Goal: Task Accomplishment & Management: Use online tool/utility

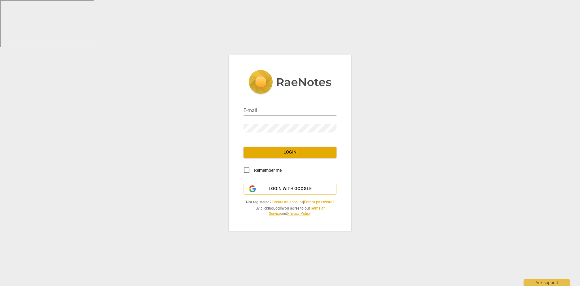
click at [283, 113] on input "email" at bounding box center [290, 111] width 93 height 9
click at [282, 151] on span "Login" at bounding box center [290, 152] width 83 height 6
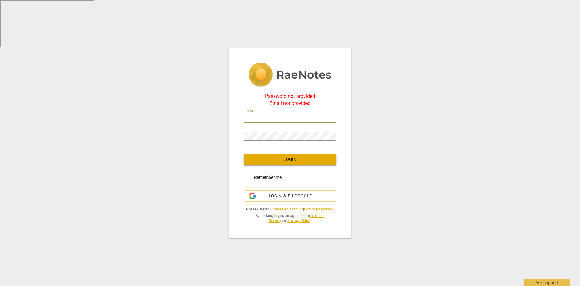
click at [272, 121] on input "email" at bounding box center [290, 118] width 93 height 9
type input "annie@composureworks.com"
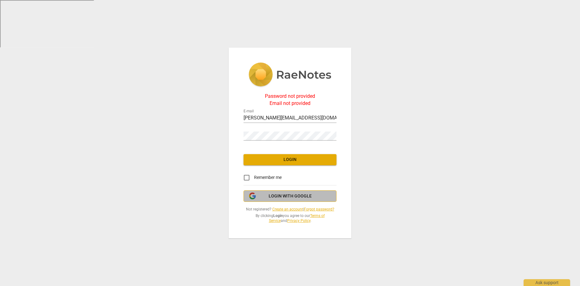
click at [285, 195] on span "Login with Google" at bounding box center [290, 196] width 43 height 6
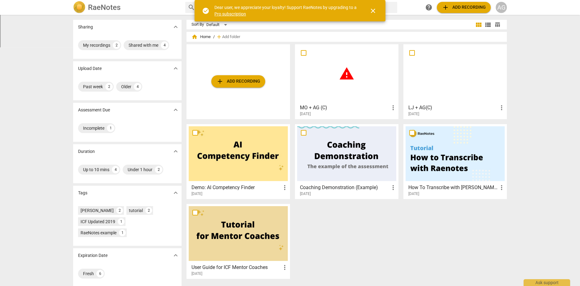
click at [249, 81] on span "add Add recording" at bounding box center [238, 81] width 44 height 7
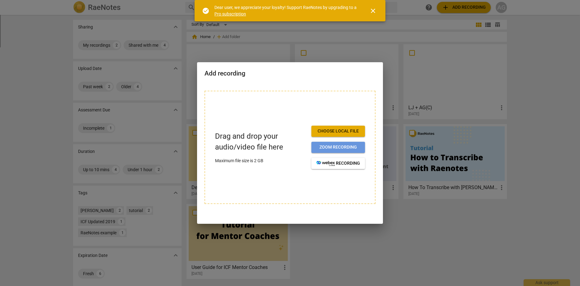
click at [345, 145] on span "Zoom recording" at bounding box center [338, 147] width 44 height 6
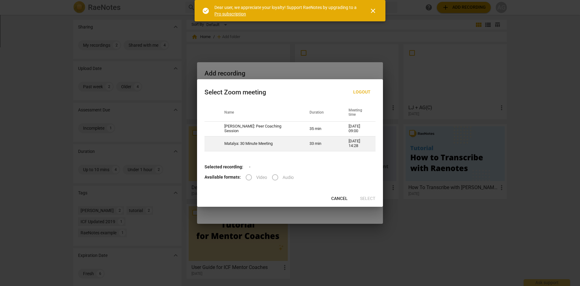
click at [262, 144] on td "Matalya: 30 Minute Meeting" at bounding box center [259, 143] width 85 height 15
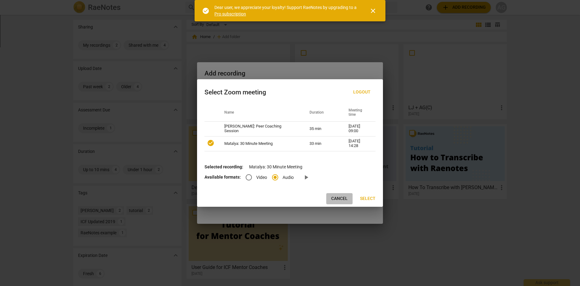
click at [342, 196] on span "Cancel" at bounding box center [339, 199] width 16 height 6
radio input "false"
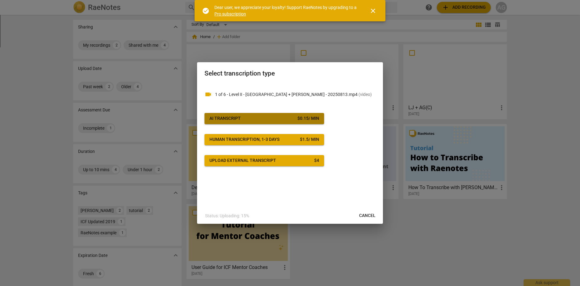
click at [280, 120] on span "AI Transcript $ 0.15 / min" at bounding box center [264, 119] width 110 height 6
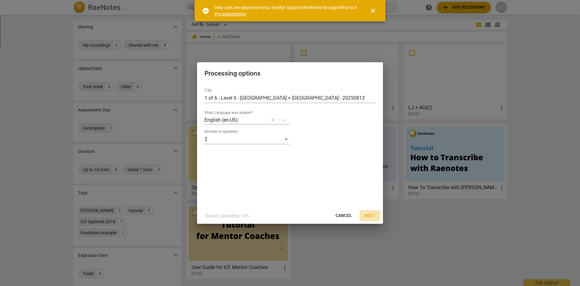
click at [369, 215] on span "Next" at bounding box center [369, 216] width 11 height 6
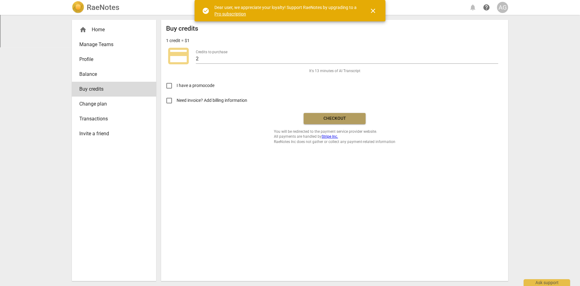
click at [345, 118] on span "Checkout" at bounding box center [335, 119] width 52 height 6
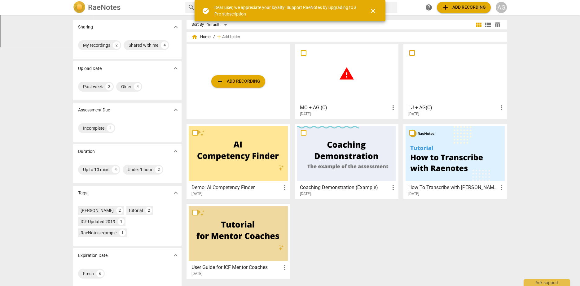
click at [304, 53] on input "checkbox" at bounding box center [303, 52] width 13 height 7
checkbox input "false"
click at [394, 108] on span "more_vert" at bounding box center [392, 107] width 7 height 7
click at [376, 81] on div at bounding box center [290, 143] width 580 height 286
click at [339, 74] on span "warning" at bounding box center [346, 73] width 15 height 15
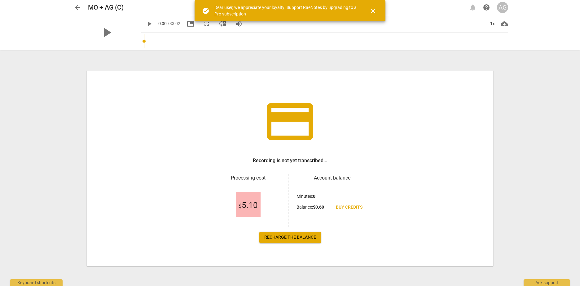
click at [77, 5] on span "arrow_back" at bounding box center [77, 7] width 7 height 7
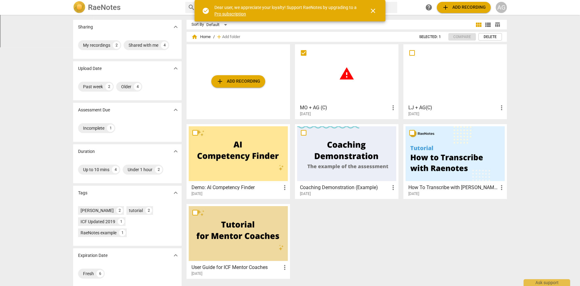
click at [388, 108] on h3 "MO + AG (C)" at bounding box center [345, 107] width 90 height 7
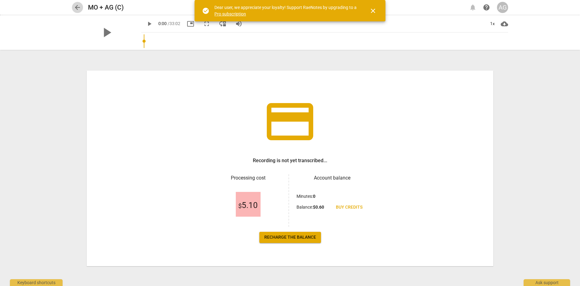
click at [77, 7] on span "arrow_back" at bounding box center [77, 7] width 7 height 7
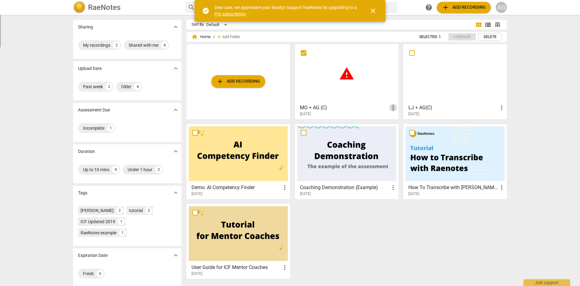
click at [392, 108] on span "more_vert" at bounding box center [392, 107] width 7 height 7
click at [399, 122] on li "Delete" at bounding box center [400, 122] width 24 height 15
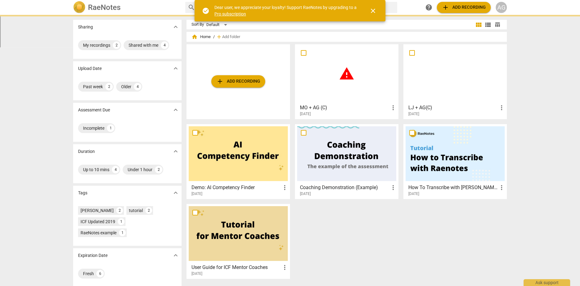
checkbox input "false"
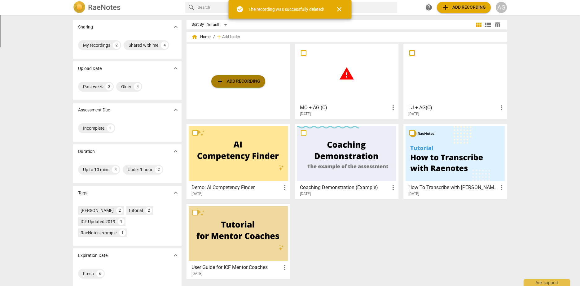
click at [242, 82] on span "add Add recording" at bounding box center [238, 81] width 44 height 7
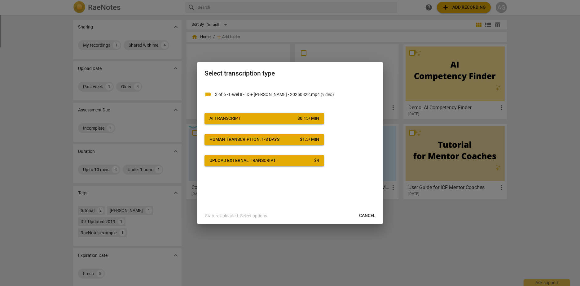
click at [247, 114] on button "AI Transcript $ 0.15 / min" at bounding box center [265, 118] width 120 height 11
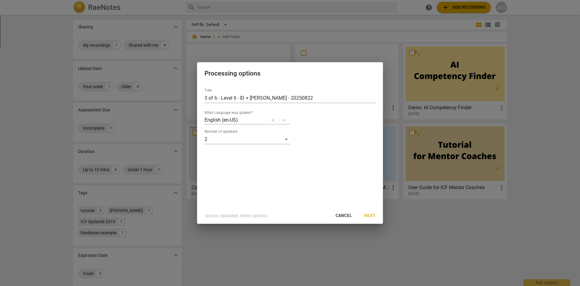
click at [374, 213] on span "Next" at bounding box center [369, 216] width 11 height 6
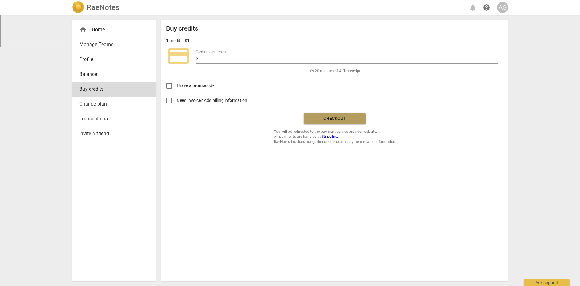
click at [333, 117] on span "Checkout" at bounding box center [335, 119] width 52 height 6
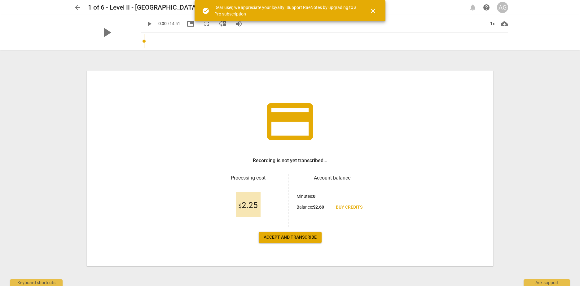
click at [287, 237] on span "Accept and transcribe" at bounding box center [290, 238] width 53 height 6
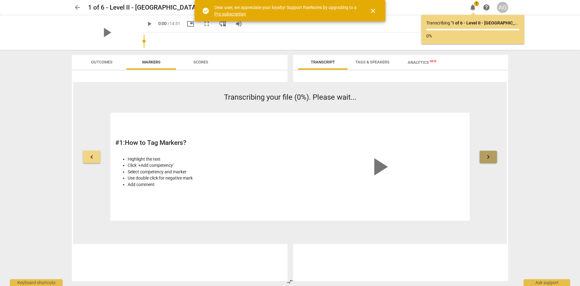
click at [490, 156] on span "keyboard_arrow_right" at bounding box center [488, 156] width 7 height 7
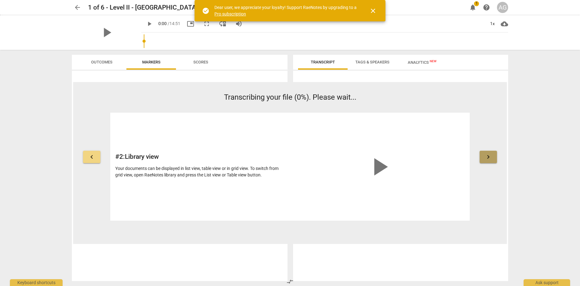
click at [490, 156] on span "keyboard_arrow_right" at bounding box center [488, 156] width 7 height 7
click at [489, 156] on span "keyboard_arrow_right" at bounding box center [488, 156] width 7 height 7
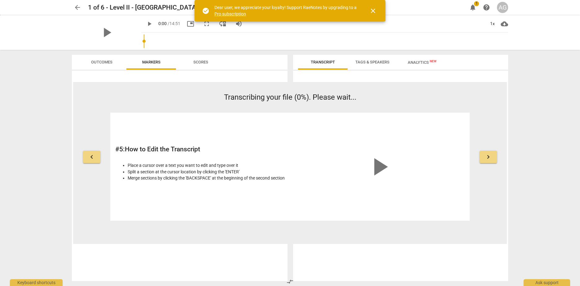
click at [484, 154] on button "keyboard_arrow_right" at bounding box center [488, 157] width 17 height 12
click at [484, 152] on button "keyboard_arrow_right" at bounding box center [488, 157] width 17 height 12
click at [491, 161] on span "keyboard_arrow_right" at bounding box center [488, 156] width 7 height 7
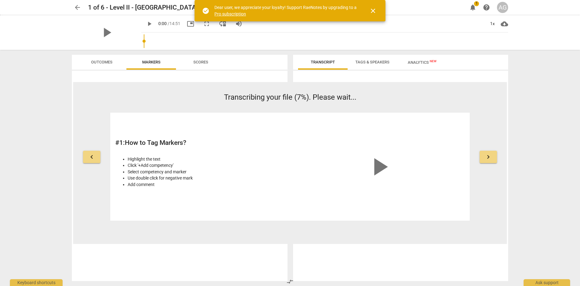
click at [491, 161] on span "keyboard_arrow_right" at bounding box center [488, 156] width 7 height 7
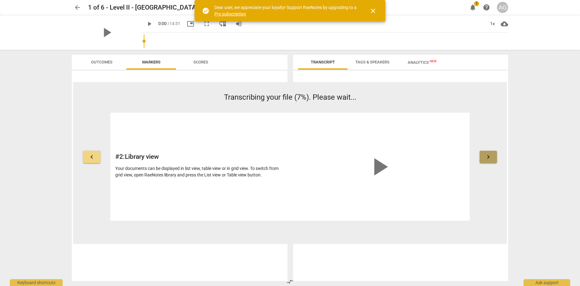
click at [491, 161] on span "keyboard_arrow_right" at bounding box center [488, 156] width 7 height 7
click at [520, 135] on div "arrow_back 1 of 6 - Level II - MO + Graziani - 20250813 edit notifications 1 he…" at bounding box center [290, 143] width 580 height 286
click at [373, 12] on span "close" at bounding box center [372, 10] width 7 height 7
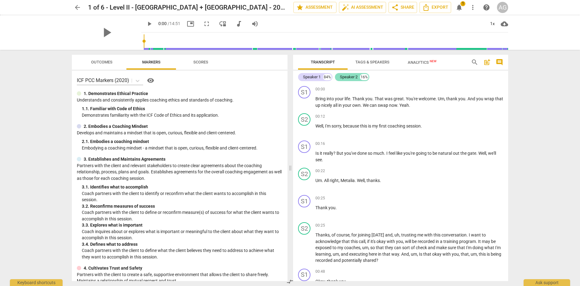
click at [353, 78] on div "Speaker 2" at bounding box center [349, 77] width 18 height 6
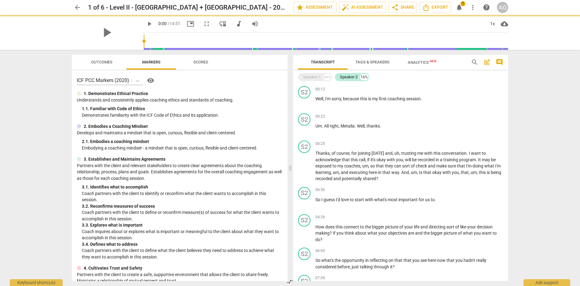
click at [414, 64] on span "Analytics New" at bounding box center [422, 62] width 29 height 5
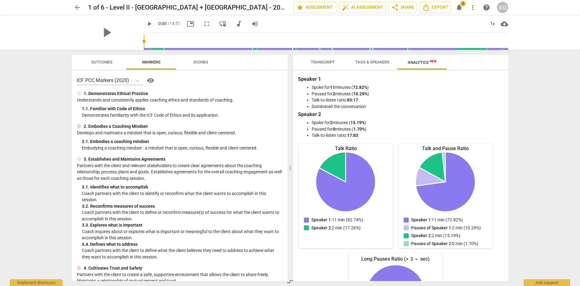
click at [374, 63] on span "Tags & Speakers" at bounding box center [372, 62] width 34 height 5
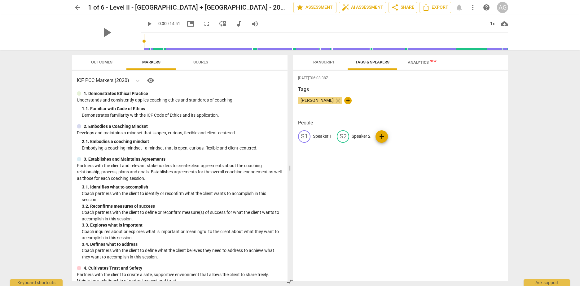
click at [361, 134] on p "Speaker 2" at bounding box center [361, 136] width 19 height 7
type input "AG"
click at [324, 135] on p "Speaker 1" at bounding box center [322, 136] width 19 height 7
type input "MO"
click at [430, 103] on div "Annie Graziani close +" at bounding box center [400, 103] width 205 height 12
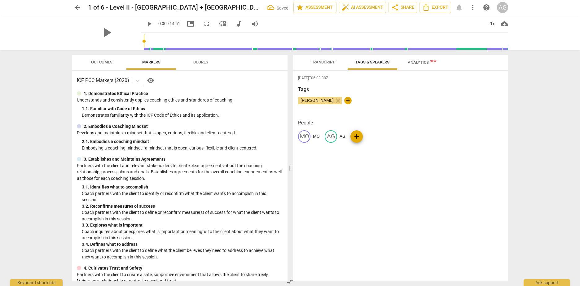
click at [393, 108] on div "Annie Graziani close +" at bounding box center [400, 103] width 205 height 12
click at [344, 99] on span "+" at bounding box center [347, 100] width 7 height 7
click at [380, 101] on span "check" at bounding box center [381, 100] width 7 height 7
drag, startPoint x: 322, startPoint y: 100, endPoint x: 366, endPoint y: 119, distance: 47.8
click at [366, 119] on div "2025-08-23T06:08:38Z Tags Annie Graziani close + People MO MO AG AG add" at bounding box center [400, 176] width 215 height 211
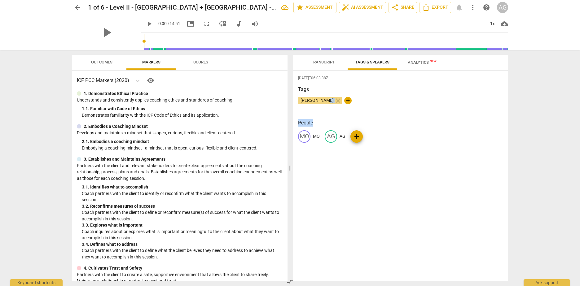
drag, startPoint x: 366, startPoint y: 119, endPoint x: 377, endPoint y: 111, distance: 13.4
click at [378, 118] on div "2025-08-23T06:08:38Z Tags Annie Graziani close + People MO MO AG AG add" at bounding box center [400, 176] width 215 height 211
click at [332, 63] on span "Transcript" at bounding box center [323, 62] width 24 height 5
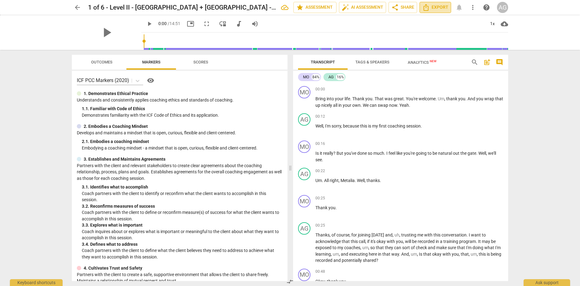
click at [433, 10] on span "Export" at bounding box center [435, 7] width 26 height 7
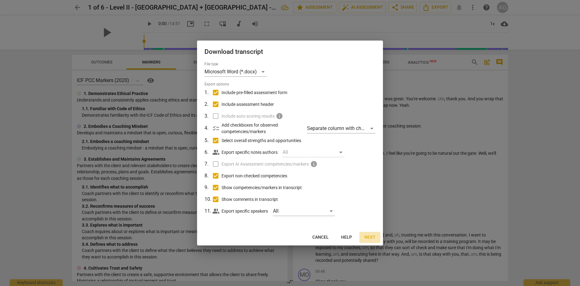
click at [366, 237] on span "Next" at bounding box center [369, 238] width 11 height 6
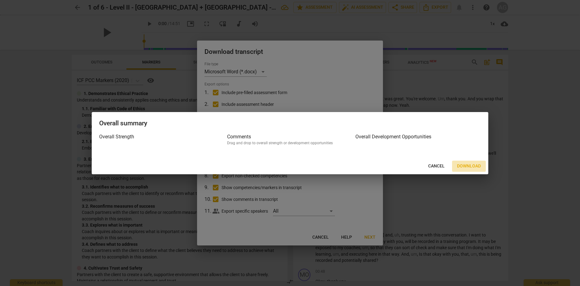
click at [463, 165] on span "Download" at bounding box center [469, 166] width 24 height 6
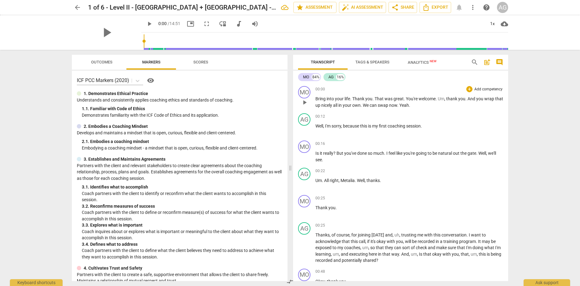
click at [485, 101] on span "wrap" at bounding box center [489, 98] width 11 height 5
click at [333, 103] on span "nicely" at bounding box center [327, 105] width 12 height 5
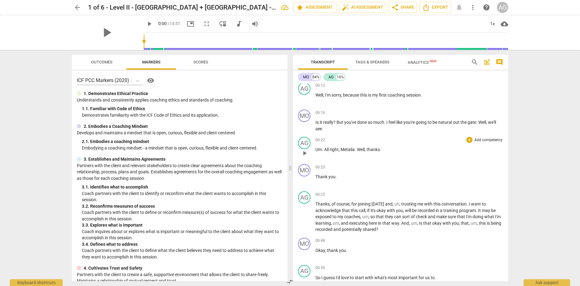
scroll to position [62, 0]
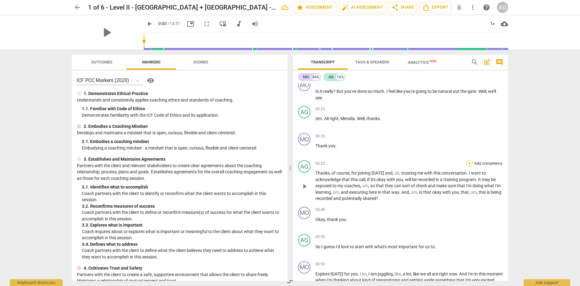
click at [466, 161] on div "+" at bounding box center [469, 164] width 6 height 6
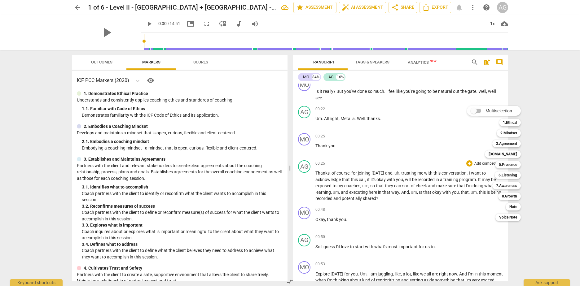
drag, startPoint x: 477, startPoint y: 108, endPoint x: 476, endPoint y: 112, distance: 4.1
click at [476, 110] on input "Multiselection" at bounding box center [473, 110] width 15 height 15
checkbox input "true"
click at [518, 123] on b "1.Ethical" at bounding box center [517, 122] width 14 height 7
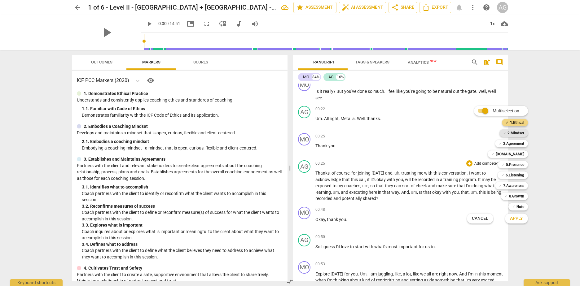
click at [516, 131] on b "2.Mindset" at bounding box center [516, 133] width 17 height 7
click at [514, 143] on b "3.Agreement" at bounding box center [513, 143] width 21 height 7
click at [518, 151] on b "[DOMAIN_NAME]" at bounding box center [510, 154] width 29 height 7
click at [409, 229] on div at bounding box center [290, 143] width 580 height 286
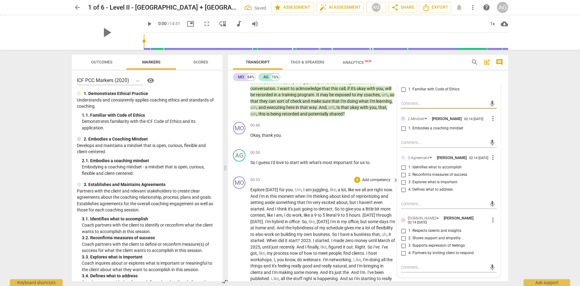
scroll to position [187, 0]
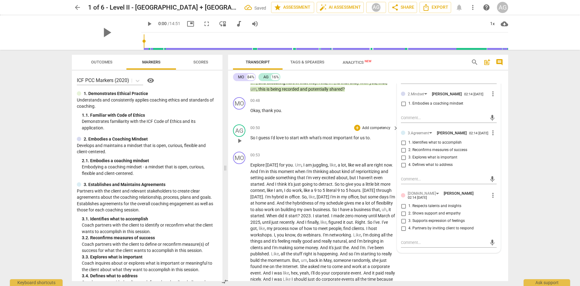
click at [301, 137] on span "with" at bounding box center [304, 137] width 9 height 5
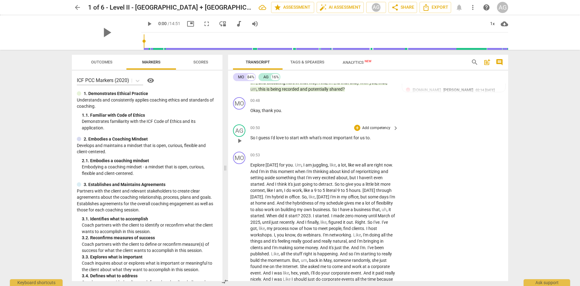
click at [381, 130] on p "Add competency" at bounding box center [376, 128] width 29 height 6
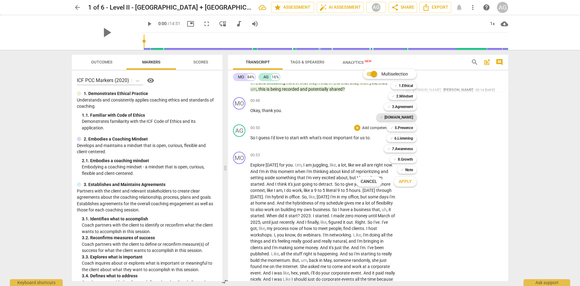
click at [406, 119] on b "[DOMAIN_NAME]" at bounding box center [399, 117] width 29 height 7
click at [437, 211] on div at bounding box center [290, 143] width 580 height 286
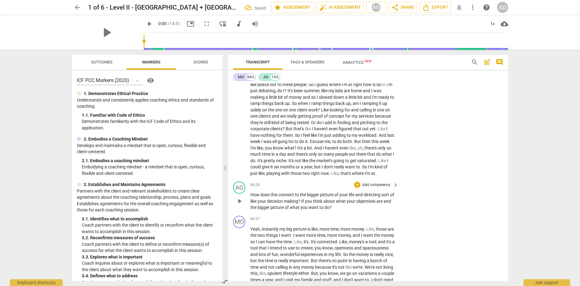
scroll to position [496, 0]
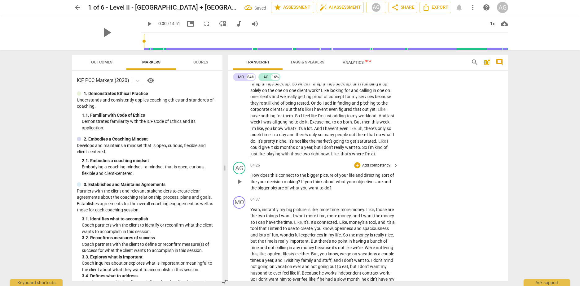
click at [384, 169] on p "Add competency" at bounding box center [376, 166] width 29 height 6
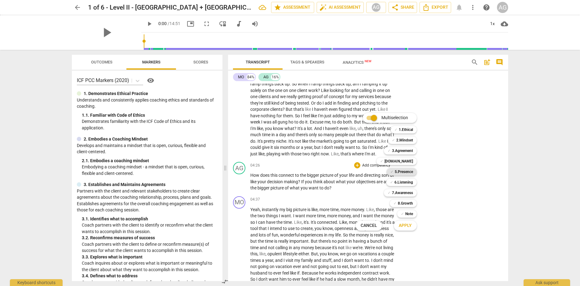
click at [407, 174] on b "5.Presence" at bounding box center [404, 171] width 18 height 7
click at [404, 181] on b "6.Listening" at bounding box center [403, 182] width 19 height 7
click at [402, 191] on b "7.Awareness" at bounding box center [402, 192] width 21 height 7
click at [413, 228] on button "Apply" at bounding box center [405, 225] width 23 height 11
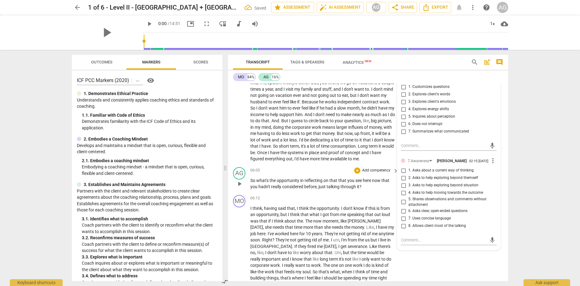
scroll to position [682, 0]
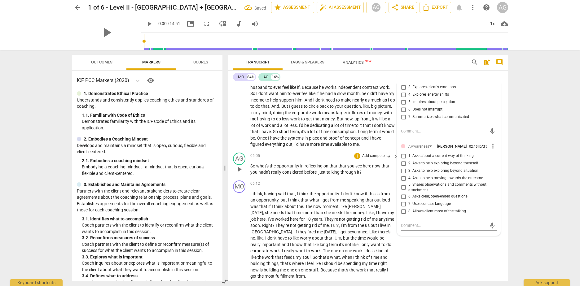
click at [341, 175] on span "through" at bounding box center [349, 172] width 16 height 5
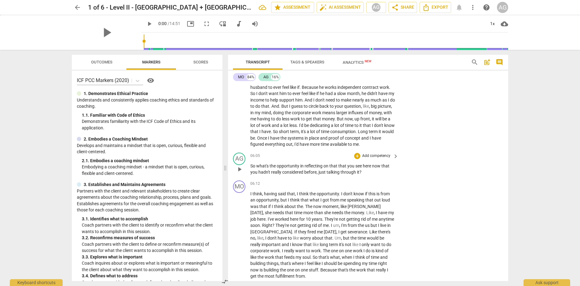
click at [371, 159] on p "Add competency" at bounding box center [376, 156] width 29 height 6
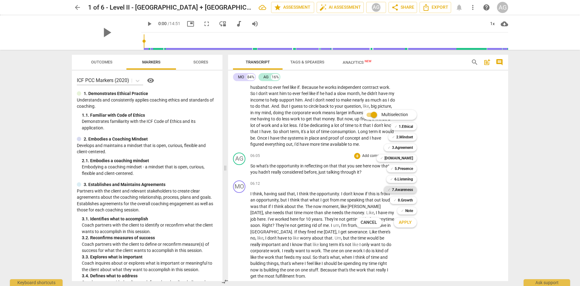
click at [397, 187] on b "7.Awareness" at bounding box center [402, 189] width 21 height 7
click at [401, 222] on span "Apply" at bounding box center [405, 223] width 13 height 6
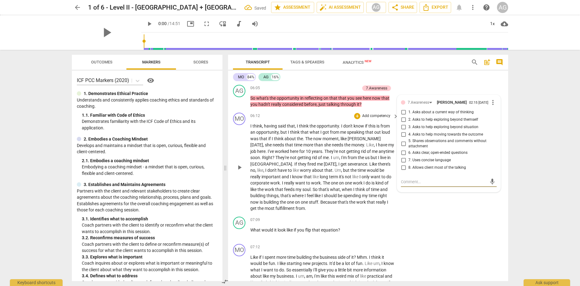
scroll to position [775, 0]
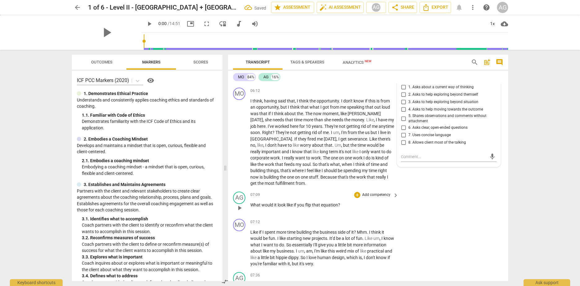
click at [435, 217] on div "AG play_arrow pause 07:09 + Add competency keyboard_arrow_right What would it l…" at bounding box center [368, 202] width 280 height 27
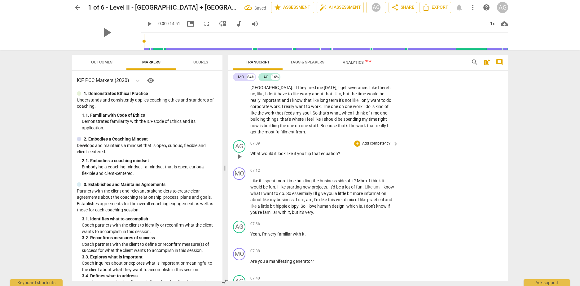
scroll to position [837, 0]
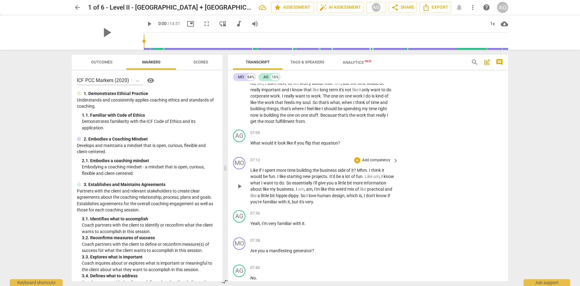
click at [378, 163] on p "Add competency" at bounding box center [376, 161] width 29 height 6
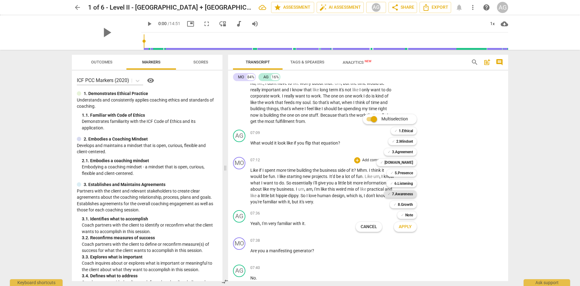
click at [404, 192] on b "7.Awareness" at bounding box center [402, 194] width 21 height 7
click at [405, 183] on b "6.Listening" at bounding box center [403, 183] width 19 height 7
click at [407, 174] on b "5.Presence" at bounding box center [404, 172] width 18 height 7
click at [447, 191] on div at bounding box center [290, 143] width 580 height 286
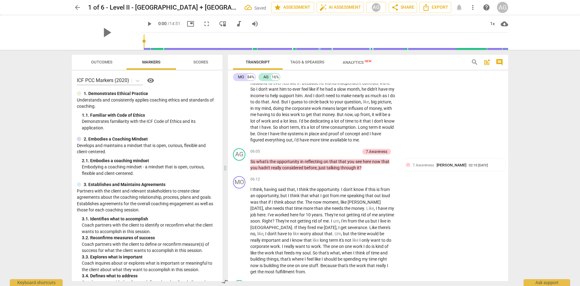
scroll to position [682, 0]
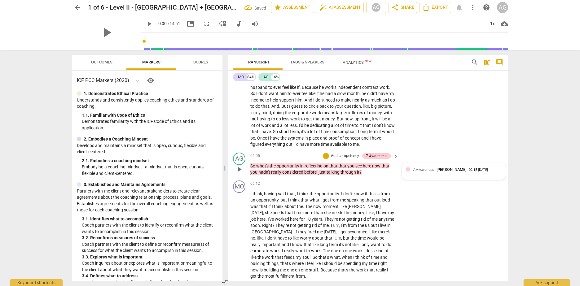
click at [437, 172] on span "[PERSON_NAME]" at bounding box center [452, 169] width 30 height 5
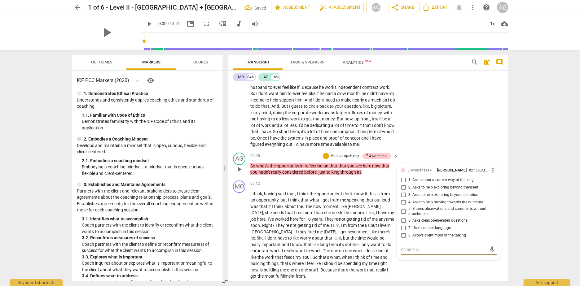
click at [342, 159] on div "+ Add competency" at bounding box center [341, 156] width 37 height 6
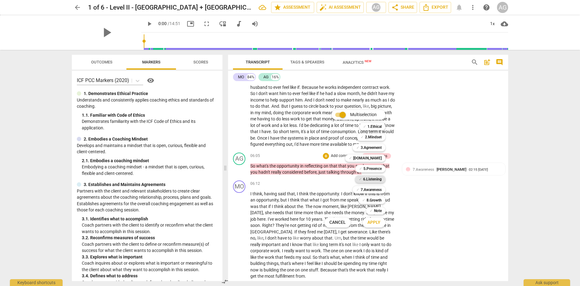
click at [375, 181] on b "6.Listening" at bounding box center [372, 179] width 19 height 7
click at [378, 170] on b "5.Presence" at bounding box center [372, 168] width 18 height 7
click at [378, 200] on b "8.Growth" at bounding box center [374, 200] width 15 height 7
click at [374, 224] on span "Apply" at bounding box center [373, 223] width 13 height 6
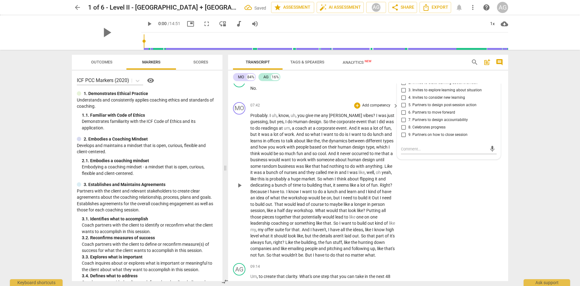
scroll to position [1054, 0]
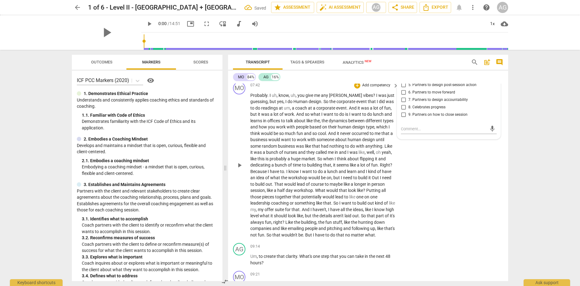
click at [359, 206] on p "Probably . I uh , know , uh , you give me any Jen vibes ? I was just guessing ,…" at bounding box center [322, 165] width 145 height 146
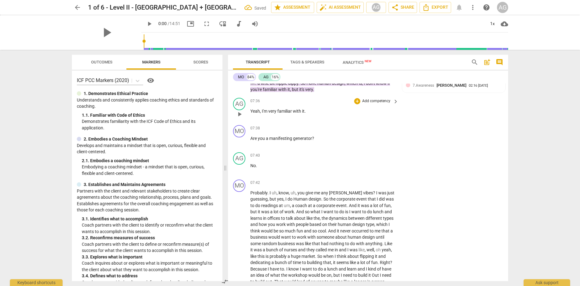
scroll to position [930, 0]
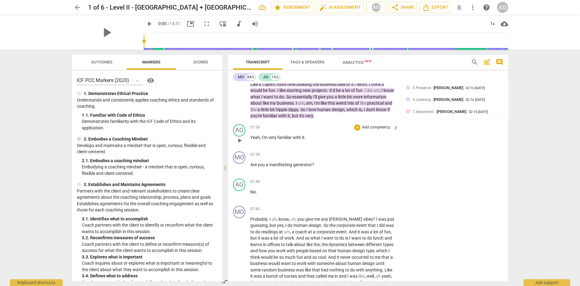
click at [385, 130] on p "Add competency" at bounding box center [376, 128] width 29 height 6
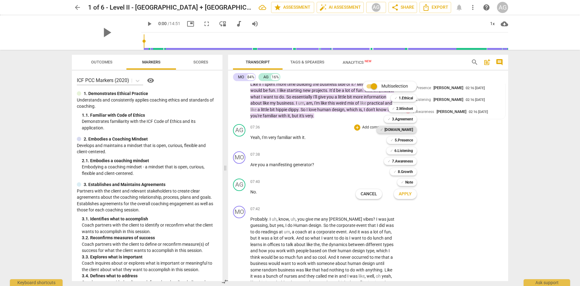
click at [403, 131] on b "[DOMAIN_NAME]" at bounding box center [399, 129] width 29 height 7
click at [403, 163] on b "7.Awareness" at bounding box center [402, 161] width 21 height 7
click at [403, 153] on b "6.Listening" at bounding box center [403, 150] width 19 height 7
click at [402, 137] on b "5.Presence" at bounding box center [404, 140] width 18 height 7
click at [409, 196] on span "Apply" at bounding box center [405, 194] width 13 height 6
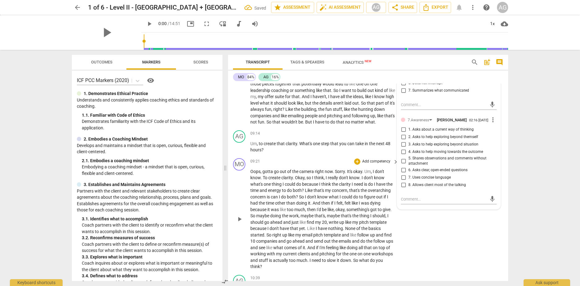
scroll to position [1178, 0]
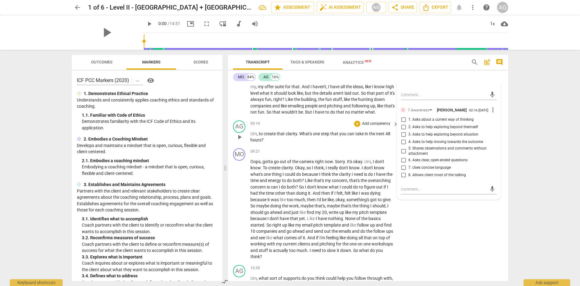
click at [378, 127] on p "Add competency" at bounding box center [376, 124] width 29 height 6
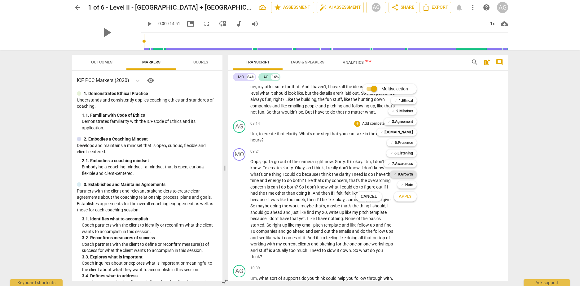
click at [400, 174] on b "8.Growth" at bounding box center [405, 174] width 15 height 7
click at [401, 167] on b "7.Awareness" at bounding box center [402, 163] width 21 height 7
click at [409, 197] on span "Apply" at bounding box center [405, 197] width 13 height 6
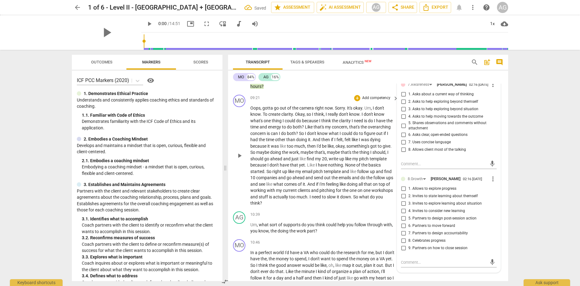
scroll to position [1271, 0]
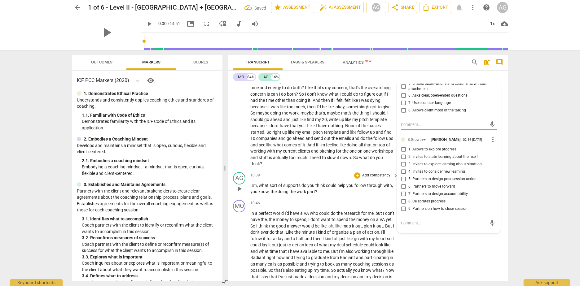
click at [381, 178] on p "Add competency" at bounding box center [376, 176] width 29 height 6
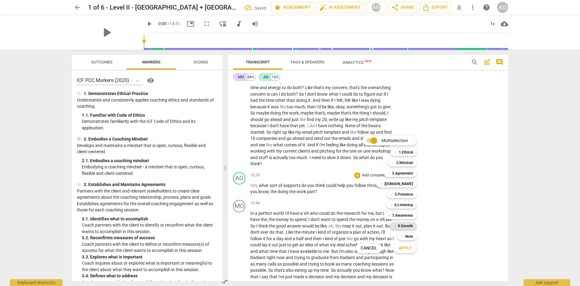
click at [401, 227] on b "8.Growth" at bounding box center [405, 225] width 15 height 7
click at [405, 246] on span "Apply" at bounding box center [405, 248] width 13 height 6
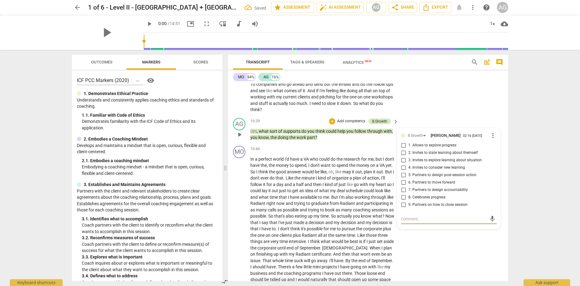
scroll to position [1319, 0]
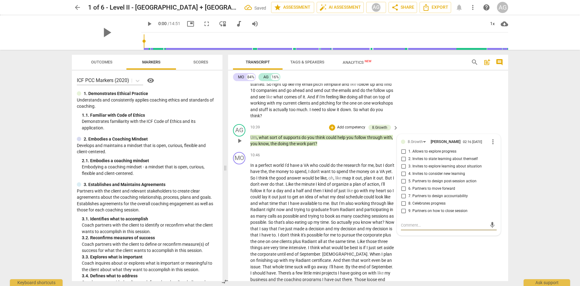
click at [359, 130] on p "Add competency" at bounding box center [351, 128] width 29 height 6
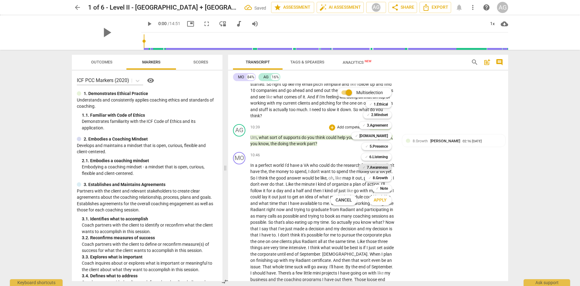
click at [381, 167] on b "7.Awareness" at bounding box center [377, 167] width 21 height 7
click at [381, 200] on span "Apply" at bounding box center [380, 200] width 13 height 6
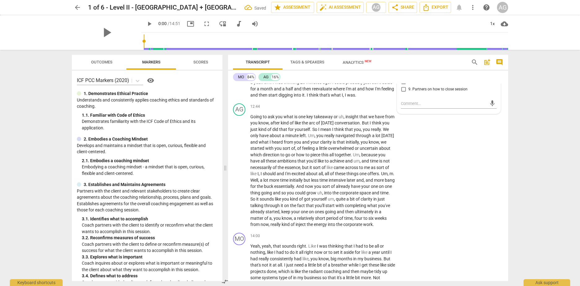
scroll to position [1536, 0]
click at [367, 109] on p "Add competency" at bounding box center [376, 106] width 29 height 6
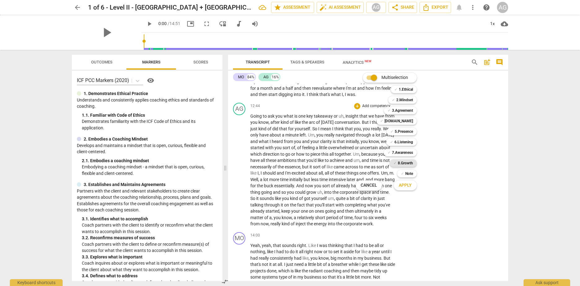
click at [402, 165] on b "8.Growth" at bounding box center [405, 163] width 15 height 7
click at [406, 141] on b "6.Listening" at bounding box center [403, 142] width 19 height 7
click at [409, 133] on b "5.Presence" at bounding box center [404, 131] width 18 height 7
click at [403, 122] on b "[DOMAIN_NAME]" at bounding box center [399, 120] width 29 height 7
click at [402, 152] on b "7.Awareness" at bounding box center [402, 152] width 21 height 7
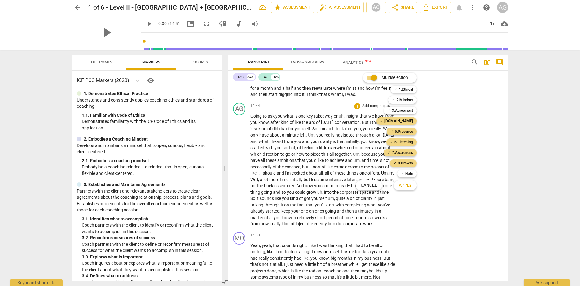
click at [408, 186] on span "Apply" at bounding box center [405, 186] width 13 height 6
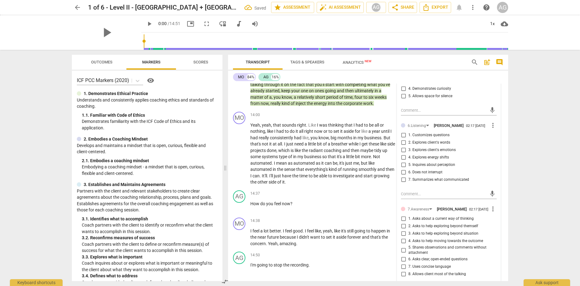
scroll to position [1660, 0]
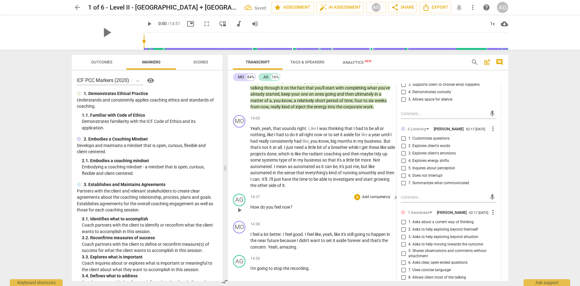
click at [300, 211] on p "How do you feel now ?" at bounding box center [322, 207] width 145 height 7
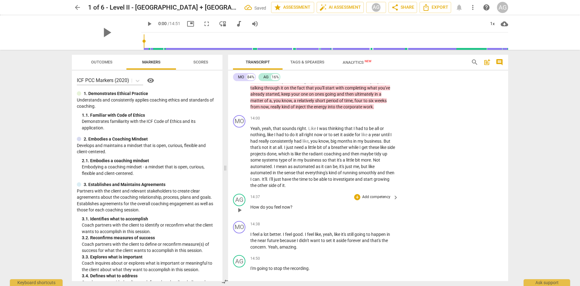
click at [366, 200] on p "Add competency" at bounding box center [376, 198] width 29 height 6
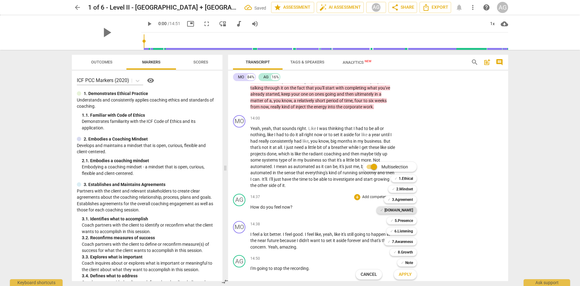
click at [402, 213] on b "[DOMAIN_NAME]" at bounding box center [399, 210] width 29 height 7
click at [406, 251] on b "8.Growth" at bounding box center [405, 252] width 15 height 7
click at [402, 232] on b "6.Listening" at bounding box center [403, 231] width 19 height 7
click at [402, 219] on b "5.Presence" at bounding box center [404, 220] width 18 height 7
click at [405, 237] on div "✓ 7.Awareness 7" at bounding box center [403, 242] width 45 height 11
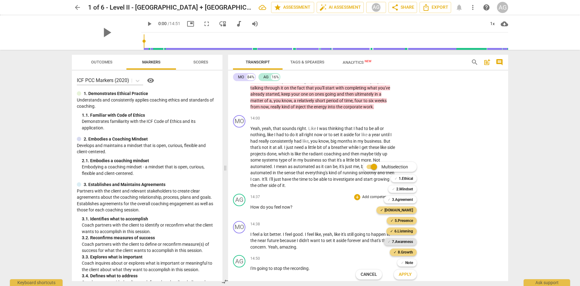
click at [405, 239] on b "7.Awareness" at bounding box center [402, 241] width 21 height 7
click at [407, 275] on span "Apply" at bounding box center [405, 275] width 13 height 6
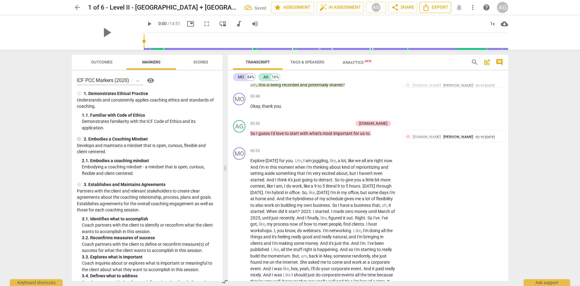
scroll to position [94, 0]
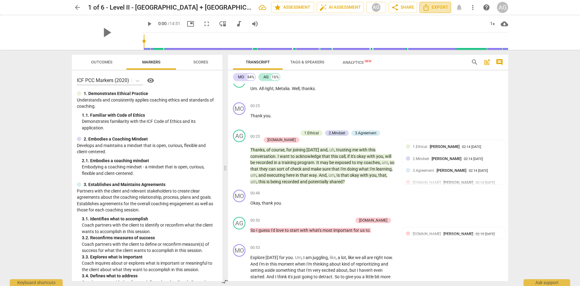
click at [432, 8] on span "Export" at bounding box center [435, 7] width 26 height 7
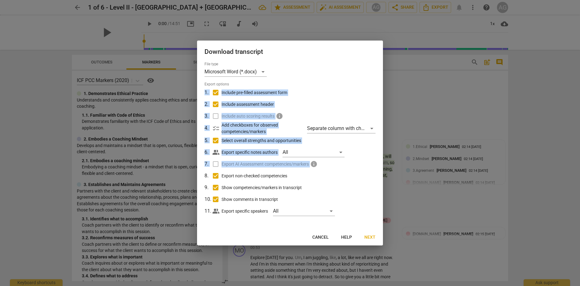
drag, startPoint x: 359, startPoint y: 224, endPoint x: 364, endPoint y: 237, distance: 14.0
click at [364, 237] on div "Download transcript File type Microsoft Word (*.docx) Export options 1 . Includ…" at bounding box center [290, 143] width 186 height 205
drag, startPoint x: 364, startPoint y: 237, endPoint x: 371, endPoint y: 237, distance: 6.2
click at [371, 237] on span "Next" at bounding box center [369, 238] width 11 height 6
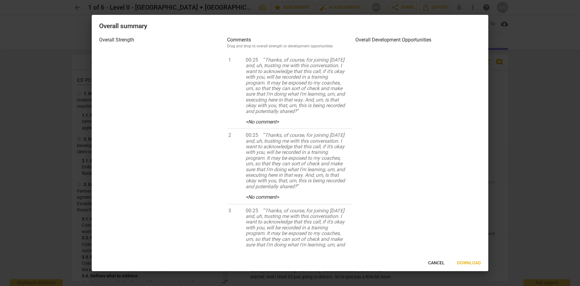
click at [435, 263] on span "Cancel" at bounding box center [436, 263] width 16 height 6
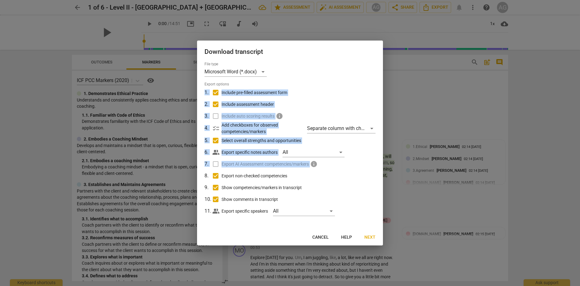
click at [365, 183] on label "Show competencies/markers in transcript" at bounding box center [289, 188] width 162 height 12
click at [222, 183] on input "Show competencies/markers in transcript" at bounding box center [216, 188] width 12 height 12
click at [275, 189] on span "Show competencies/markers in transcript" at bounding box center [262, 188] width 80 height 7
click at [222, 189] on input "Show competencies/markers in transcript" at bounding box center [216, 188] width 12 height 12
checkbox input "true"
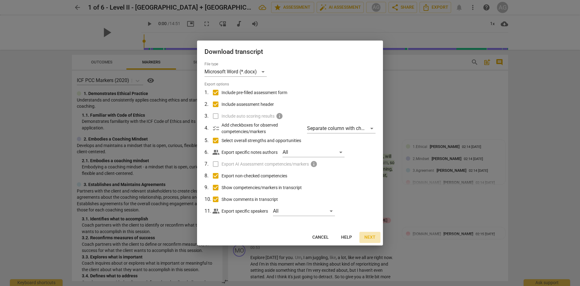
click at [371, 237] on span "Next" at bounding box center [369, 238] width 11 height 6
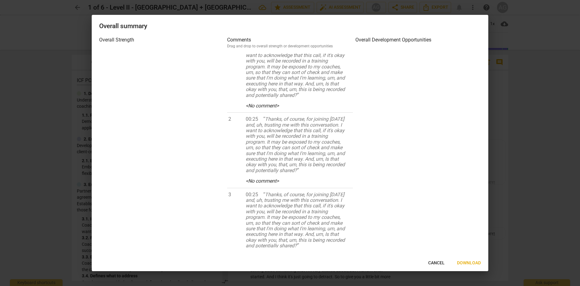
scroll to position [31, 0]
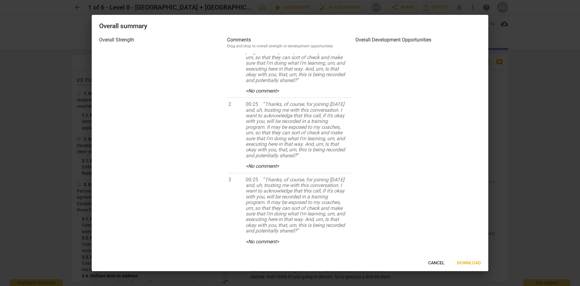
click at [468, 264] on span "Download" at bounding box center [469, 263] width 24 height 6
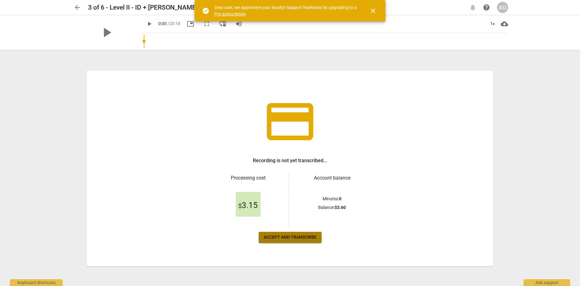
click at [303, 241] on button "Accept and transcribe" at bounding box center [290, 237] width 63 height 11
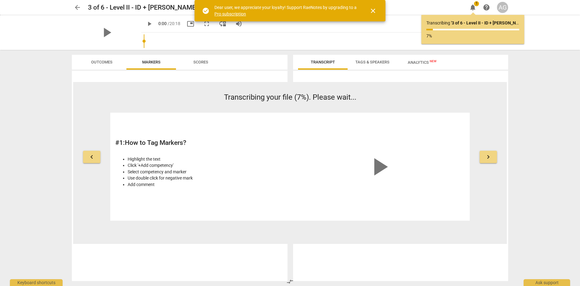
click at [104, 60] on span "Outcomes" at bounding box center [101, 62] width 21 height 5
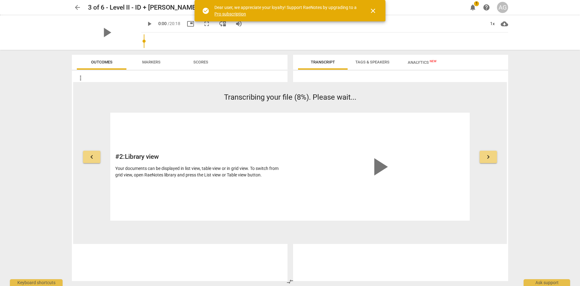
click at [206, 64] on span "Scores" at bounding box center [201, 62] width 30 height 8
click at [378, 60] on span "Tags & Speakers" at bounding box center [372, 62] width 34 height 5
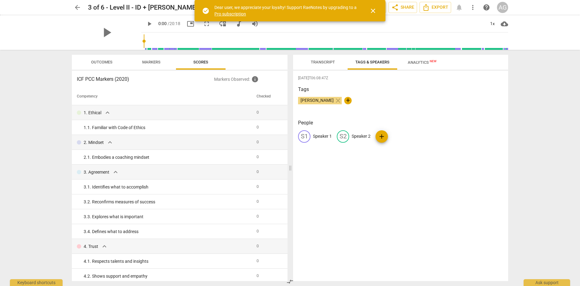
click at [314, 64] on span "Transcript" at bounding box center [323, 62] width 24 height 5
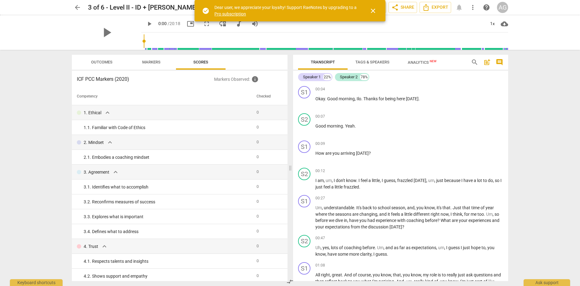
click at [376, 60] on span "Tags & Speakers" at bounding box center [372, 62] width 34 height 5
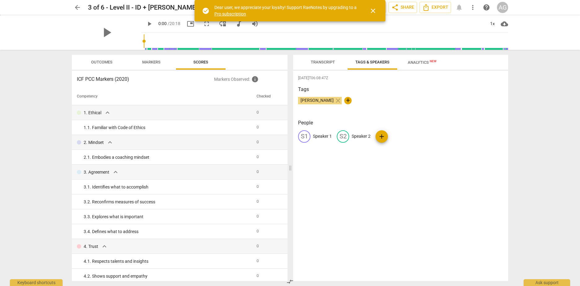
click at [325, 62] on span "Transcript" at bounding box center [323, 62] width 24 height 5
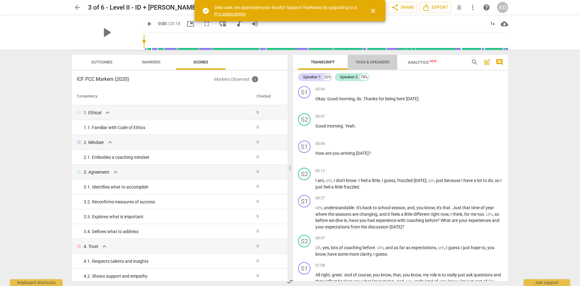
click at [377, 62] on span "Tags & Speakers" at bounding box center [372, 62] width 34 height 5
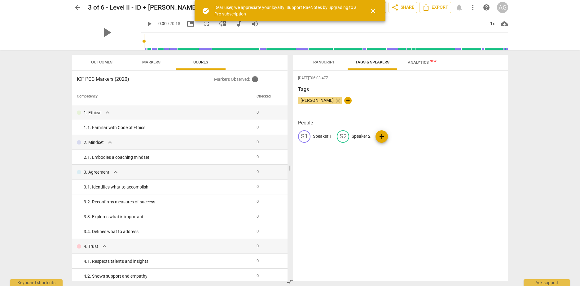
click at [323, 136] on p "Speaker 1" at bounding box center [322, 136] width 19 height 7
type input "AG"
click at [389, 134] on div "edit Speaker 2" at bounding box center [394, 136] width 34 height 12
type input "ID"
click at [454, 114] on div "[DATE]T06:08:47Z Tags [PERSON_NAME] close + People AG AG edit ID delete add" at bounding box center [400, 176] width 215 height 211
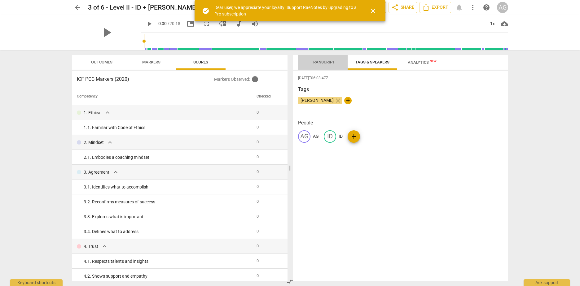
click at [332, 60] on span "Transcript" at bounding box center [323, 62] width 24 height 5
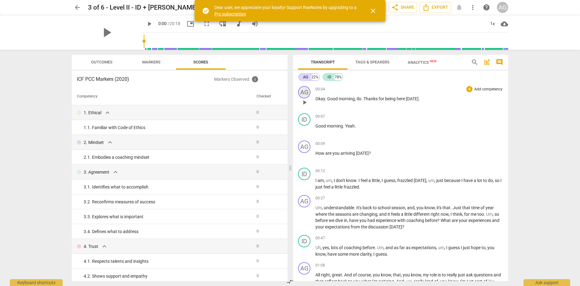
click at [307, 96] on div "AG" at bounding box center [304, 92] width 12 height 12
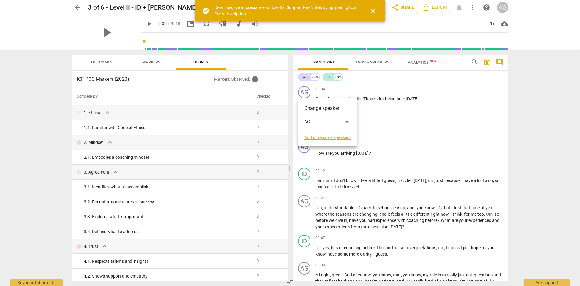
click at [330, 138] on link "Add or rename speakers" at bounding box center [327, 137] width 46 height 5
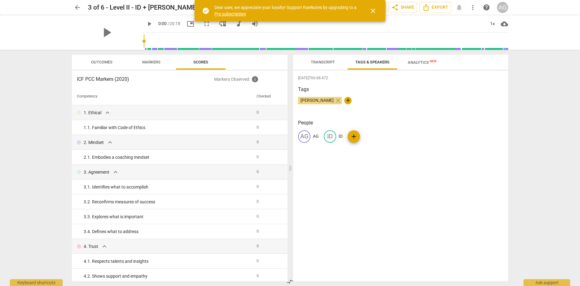
click at [425, 105] on div "[PERSON_NAME] close +" at bounding box center [400, 103] width 205 height 12
click at [313, 57] on button "Transcript" at bounding box center [323, 62] width 50 height 15
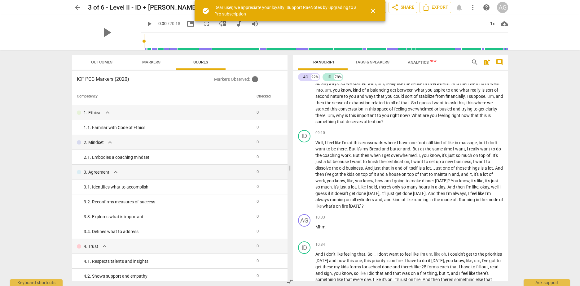
scroll to position [775, 0]
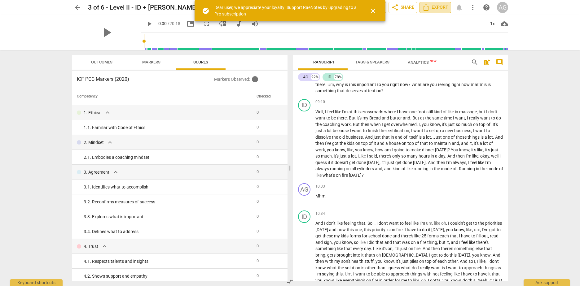
click at [440, 7] on span "Export" at bounding box center [435, 7] width 26 height 7
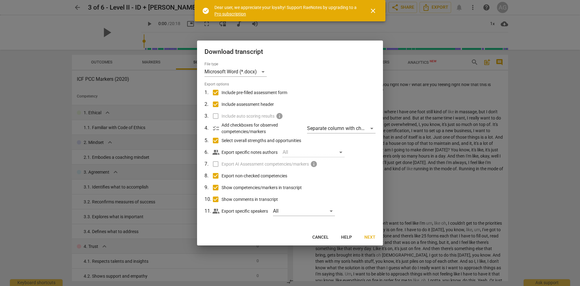
click at [322, 238] on span "Cancel" at bounding box center [320, 238] width 16 height 6
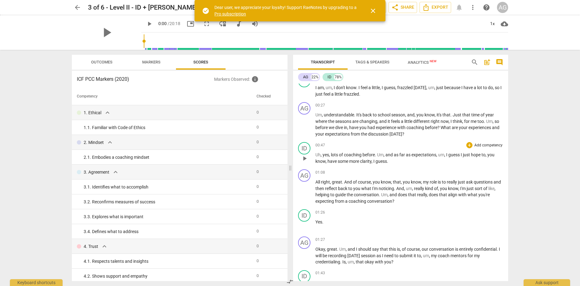
scroll to position [0, 0]
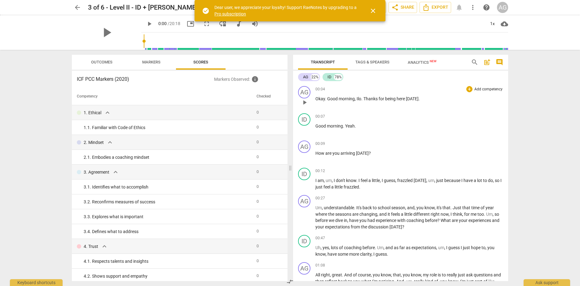
click at [476, 88] on p "Add competency" at bounding box center [488, 90] width 29 height 6
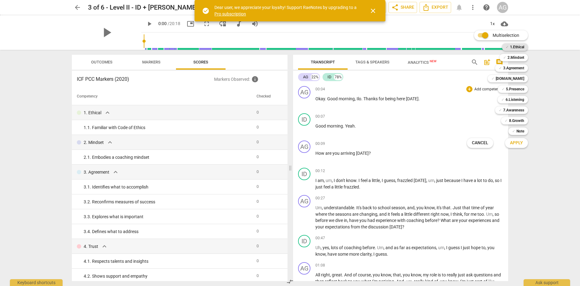
click at [518, 47] on b "1.Ethical" at bounding box center [517, 46] width 14 height 7
click at [518, 55] on b "2.Mindset" at bounding box center [516, 57] width 17 height 7
click at [520, 141] on span "Apply" at bounding box center [516, 143] width 13 height 6
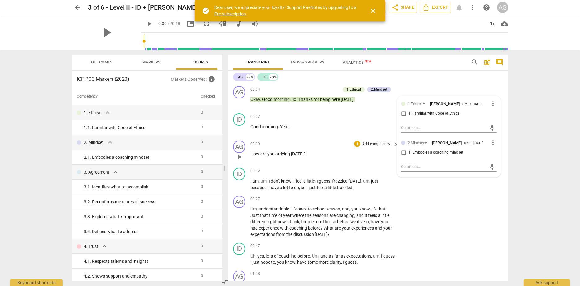
click at [358, 156] on p "How are you arriving [DATE] ?" at bounding box center [322, 154] width 145 height 7
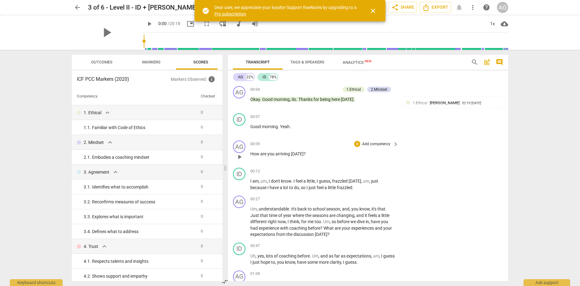
click at [377, 143] on p "Add competency" at bounding box center [376, 145] width 29 height 6
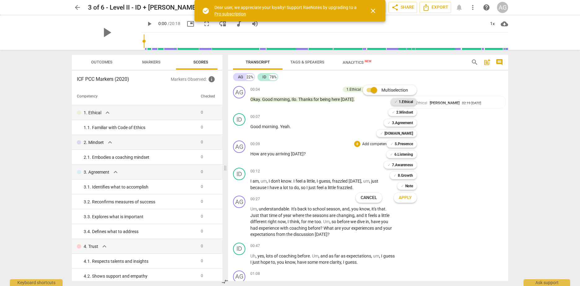
click at [407, 104] on b "1.Ethical" at bounding box center [406, 101] width 14 height 7
click at [406, 114] on b "2.Mindset" at bounding box center [404, 112] width 17 height 7
click at [410, 134] on b "[DOMAIN_NAME]" at bounding box center [399, 133] width 29 height 7
click at [406, 197] on span "Apply" at bounding box center [405, 198] width 13 height 6
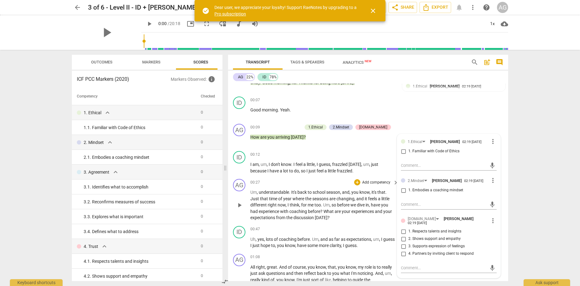
scroll to position [31, 0]
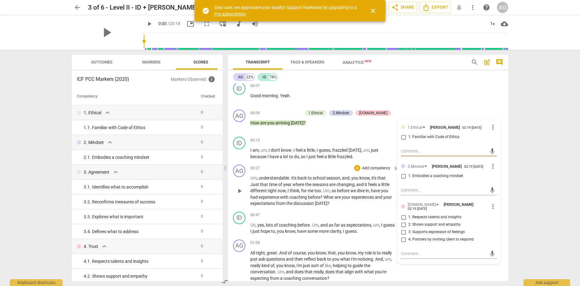
click at [334, 196] on span "What" at bounding box center [328, 197] width 11 height 5
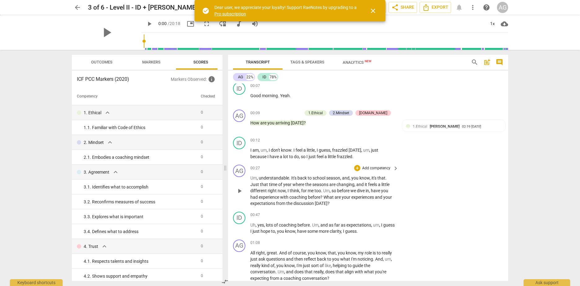
click at [386, 169] on p "Add competency" at bounding box center [376, 169] width 29 height 6
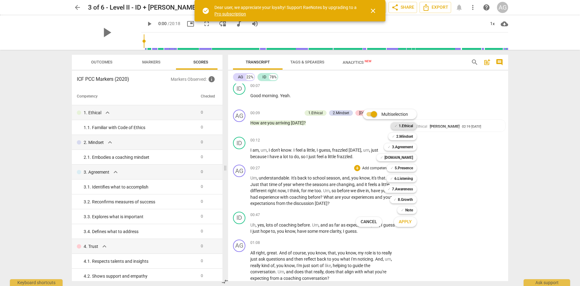
click at [405, 129] on b "1.Ethical" at bounding box center [406, 125] width 14 height 7
click at [406, 137] on b "2.Mindset" at bounding box center [404, 136] width 17 height 7
click at [406, 148] on b "3.Agreement" at bounding box center [402, 146] width 21 height 7
click at [407, 158] on b "[DOMAIN_NAME]" at bounding box center [399, 157] width 29 height 7
click at [411, 147] on b "3.Agreement" at bounding box center [402, 146] width 21 height 7
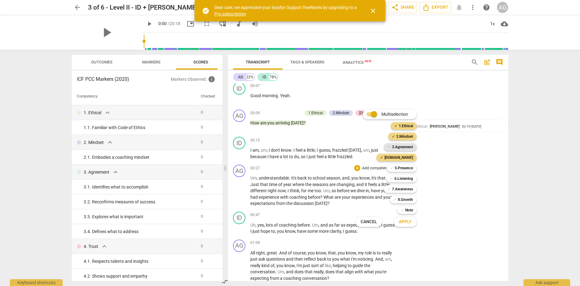
click at [411, 147] on b "3.Agreement" at bounding box center [402, 146] width 21 height 7
click at [405, 222] on span "Apply" at bounding box center [405, 222] width 13 height 6
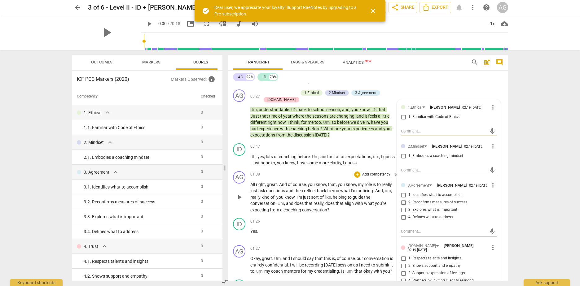
scroll to position [124, 0]
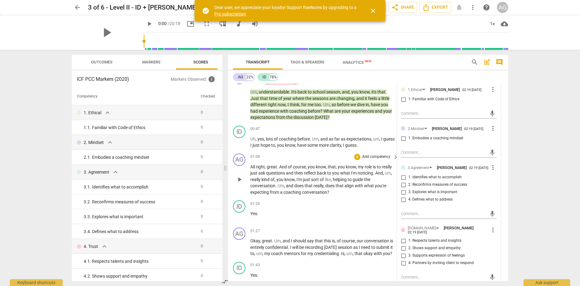
click at [336, 177] on span "helping" at bounding box center [340, 179] width 15 height 5
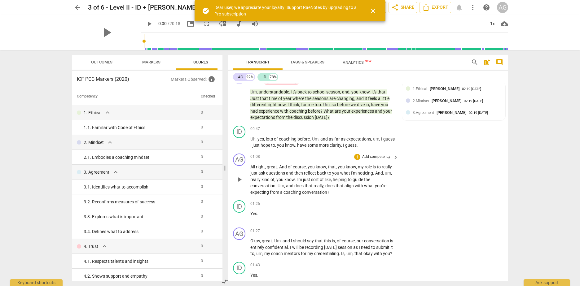
click at [389, 157] on p "Add competency" at bounding box center [376, 157] width 29 height 6
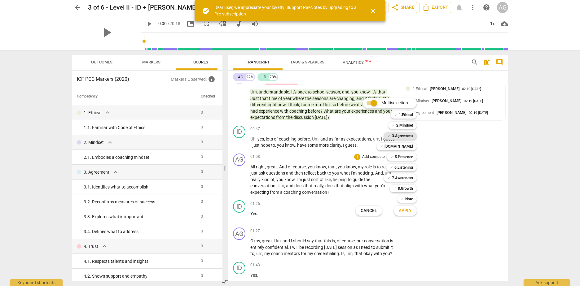
click at [406, 135] on b "3.Agreement" at bounding box center [402, 135] width 21 height 7
click at [407, 146] on b "[DOMAIN_NAME]" at bounding box center [399, 146] width 29 height 7
click at [408, 125] on b "2.Mindset" at bounding box center [404, 125] width 17 height 7
click at [407, 113] on b "1.Ethical" at bounding box center [406, 114] width 14 height 7
click at [408, 210] on span "Apply" at bounding box center [405, 211] width 13 height 6
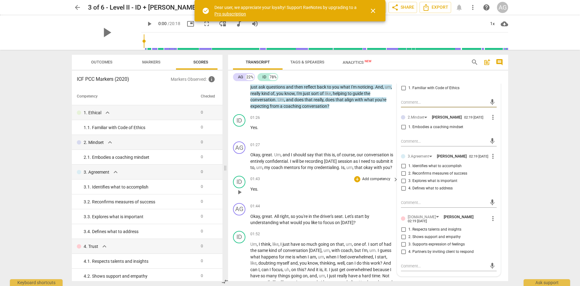
scroll to position [248, 0]
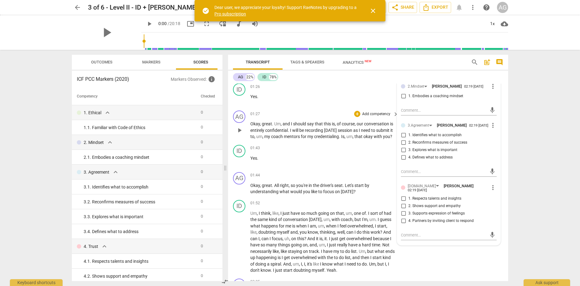
click at [383, 114] on p "Add competency" at bounding box center [376, 115] width 29 height 6
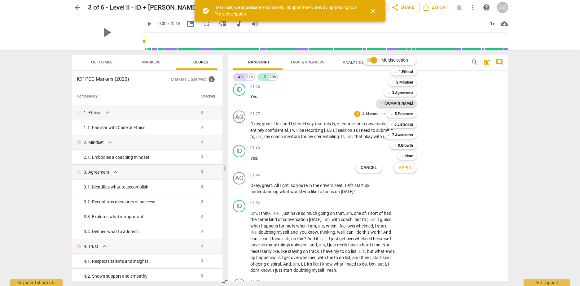
click at [406, 105] on b "[DOMAIN_NAME]" at bounding box center [399, 103] width 29 height 7
click at [406, 92] on b "3.Agreement" at bounding box center [402, 92] width 21 height 7
click at [405, 172] on button "Apply" at bounding box center [405, 167] width 23 height 11
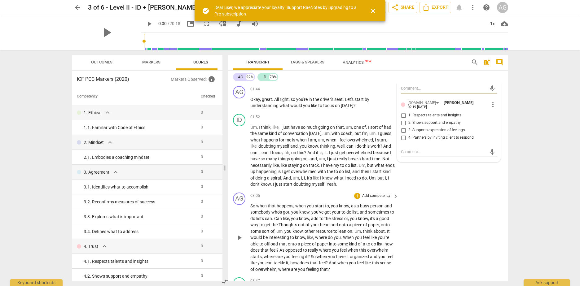
scroll to position [341, 0]
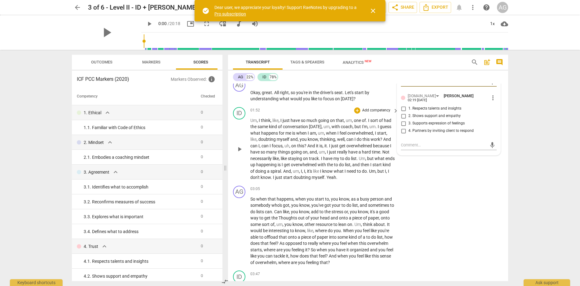
click at [334, 167] on span "the" at bounding box center [330, 164] width 7 height 5
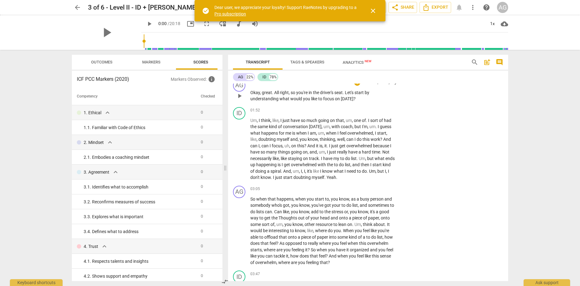
click at [373, 86] on p "Add competency" at bounding box center [376, 83] width 29 height 6
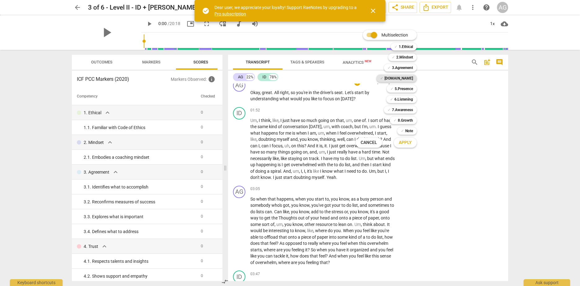
click at [407, 80] on b "[DOMAIN_NAME]" at bounding box center [399, 78] width 29 height 7
click at [406, 91] on b "5.Presence" at bounding box center [404, 88] width 18 height 7
click at [406, 98] on b "6.Listening" at bounding box center [403, 99] width 19 height 7
click at [406, 145] on span "Apply" at bounding box center [405, 143] width 13 height 6
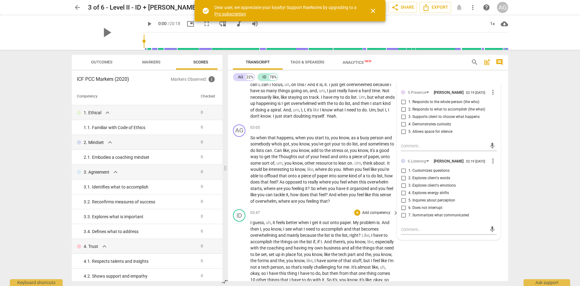
scroll to position [434, 0]
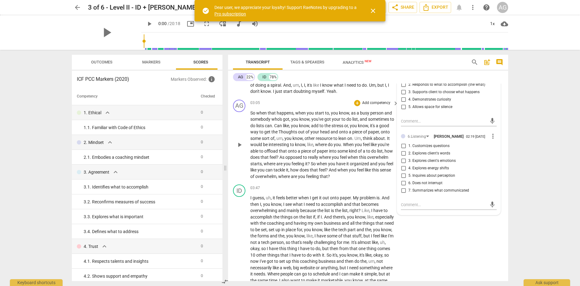
click at [348, 158] on span "feel" at bounding box center [344, 157] width 8 height 5
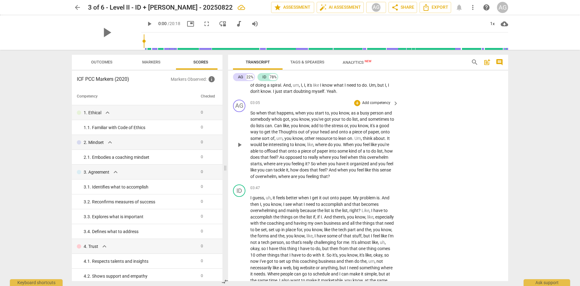
click at [388, 102] on p "Add competency" at bounding box center [376, 103] width 29 height 6
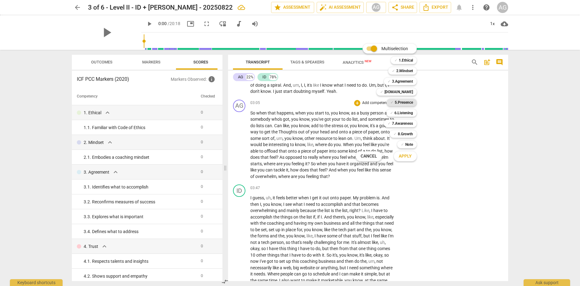
click at [407, 103] on b "5.Presence" at bounding box center [404, 102] width 18 height 7
click at [407, 115] on b "6.Listening" at bounding box center [403, 112] width 19 height 7
click at [408, 94] on b "[DOMAIN_NAME]" at bounding box center [399, 91] width 29 height 7
click at [411, 159] on span "Apply" at bounding box center [405, 156] width 13 height 6
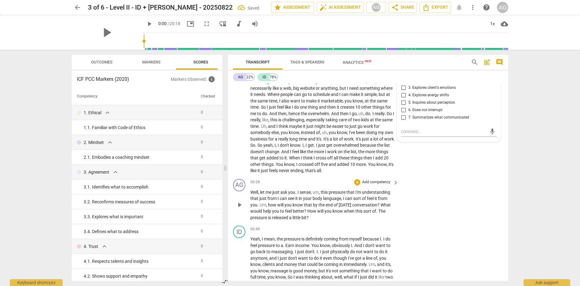
scroll to position [651, 0]
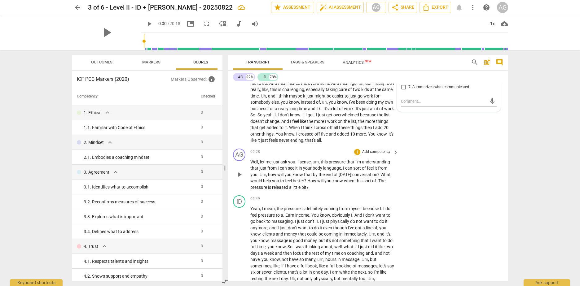
click at [383, 149] on p "Add competency" at bounding box center [376, 152] width 29 height 6
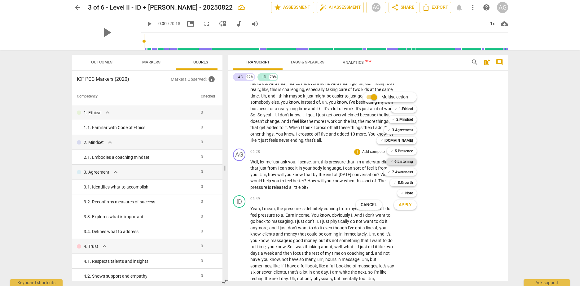
click at [405, 160] on b "6.Listening" at bounding box center [403, 161] width 19 height 7
click at [405, 149] on b "5.Presence" at bounding box center [404, 150] width 18 height 7
click at [406, 142] on b "[DOMAIN_NAME]" at bounding box center [399, 140] width 29 height 7
click at [403, 173] on b "7.Awareness" at bounding box center [402, 172] width 21 height 7
click at [405, 206] on span "Apply" at bounding box center [405, 205] width 13 height 6
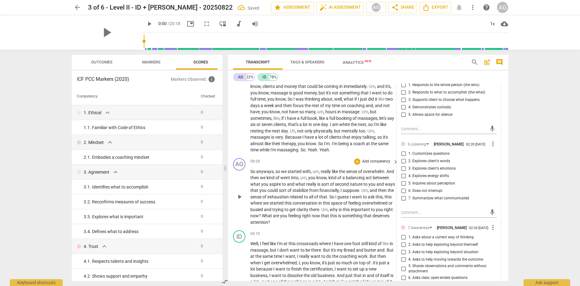
scroll to position [806, 0]
click at [339, 207] on span "why" at bounding box center [334, 209] width 9 height 5
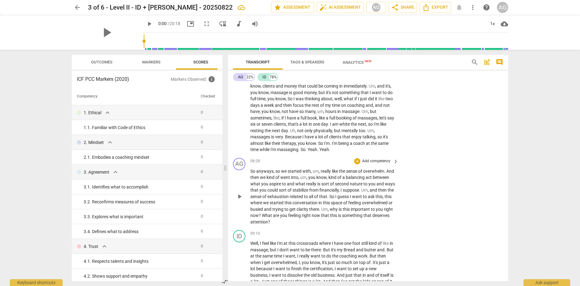
click at [385, 159] on p "Add competency" at bounding box center [376, 162] width 29 height 6
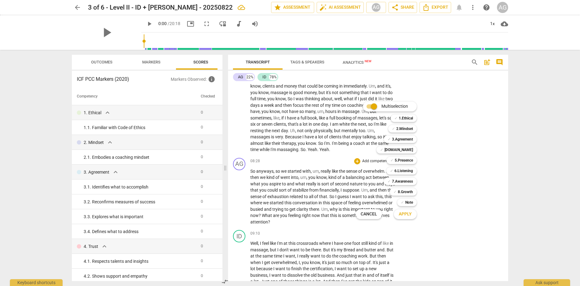
click at [397, 165] on div "✓ 5.Presence 5" at bounding box center [405, 160] width 42 height 11
drag, startPoint x: 397, startPoint y: 165, endPoint x: 399, endPoint y: 171, distance: 7.3
click at [398, 171] on b "6.Listening" at bounding box center [403, 170] width 19 height 7
click at [397, 160] on b "5.Presence" at bounding box center [404, 160] width 18 height 7
drag, startPoint x: 402, startPoint y: 176, endPoint x: 406, endPoint y: 183, distance: 8.1
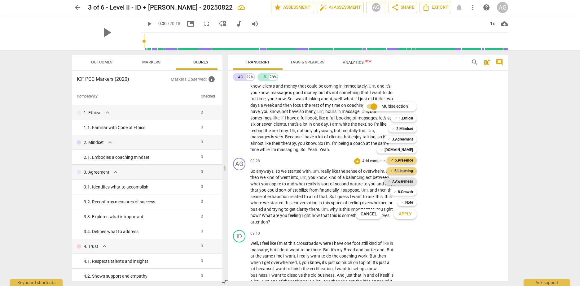
click at [402, 177] on div "✓ 7.Awareness 7" at bounding box center [403, 181] width 45 height 11
click at [406, 183] on b "7.Awareness" at bounding box center [402, 181] width 21 height 7
click at [410, 213] on span "Apply" at bounding box center [405, 214] width 13 height 6
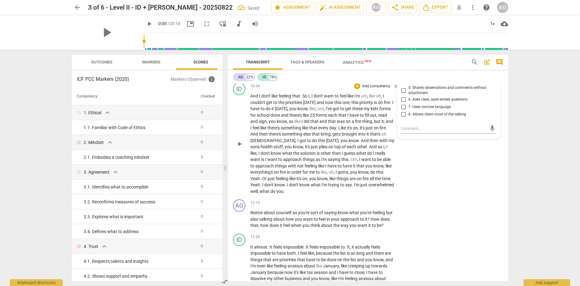
scroll to position [1115, 0]
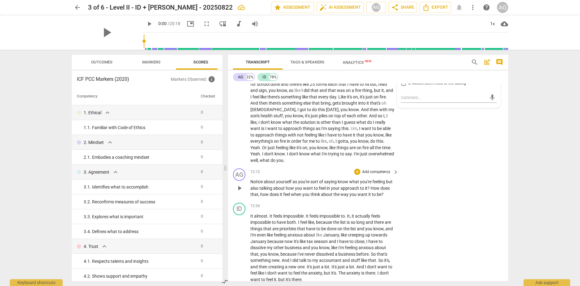
click at [381, 171] on p "Add competency" at bounding box center [376, 172] width 29 height 6
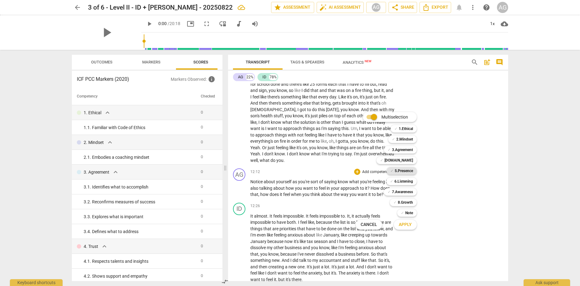
click at [405, 171] on b "5.Presence" at bounding box center [404, 170] width 18 height 7
click at [403, 181] on b "6.Listening" at bounding box center [403, 181] width 19 height 7
click at [409, 161] on b "[DOMAIN_NAME]" at bounding box center [399, 160] width 29 height 7
click at [403, 192] on b "7.Awareness" at bounding box center [402, 191] width 21 height 7
click at [398, 203] on b "8.Growth" at bounding box center [405, 202] width 15 height 7
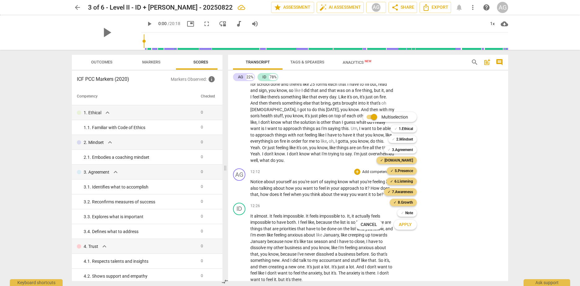
click at [401, 226] on span "Apply" at bounding box center [405, 225] width 13 height 6
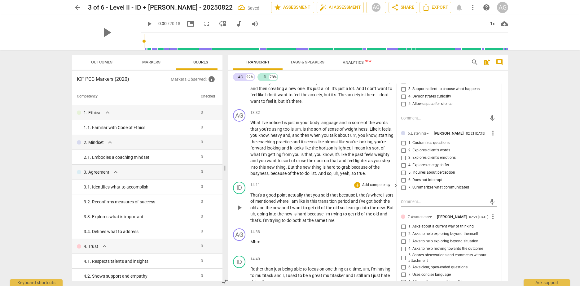
scroll to position [1301, 0]
click at [341, 145] on span "lighter" at bounding box center [344, 147] width 12 height 5
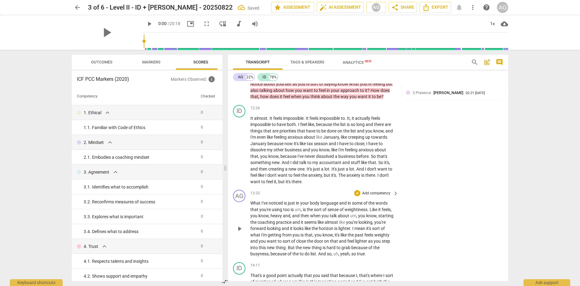
scroll to position [1239, 0]
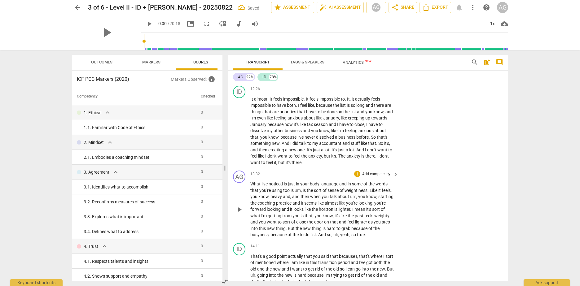
click at [383, 173] on p "Add competency" at bounding box center [376, 175] width 29 height 6
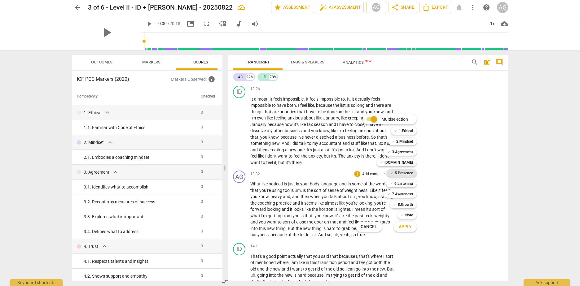
click at [410, 172] on b "5.Presence" at bounding box center [404, 172] width 18 height 7
click at [407, 183] on b "6.Listening" at bounding box center [403, 183] width 19 height 7
click at [405, 192] on b "7.Awareness" at bounding box center [402, 194] width 21 height 7
click at [402, 202] on b "8.Growth" at bounding box center [405, 204] width 15 height 7
click at [399, 226] on span "Apply" at bounding box center [405, 227] width 13 height 6
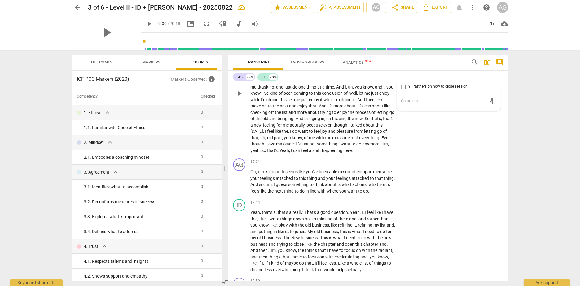
scroll to position [1673, 0]
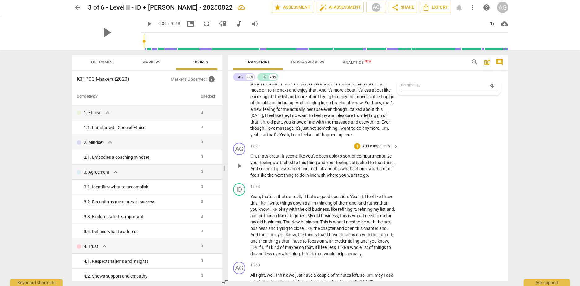
click at [386, 149] on p "Add competency" at bounding box center [376, 147] width 29 height 6
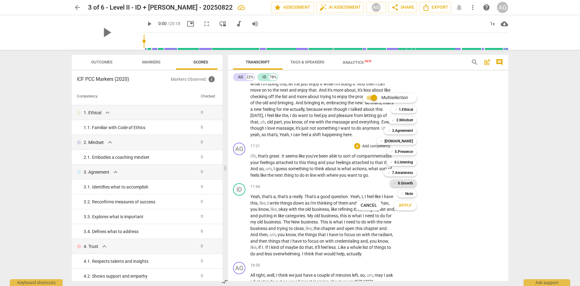
click at [400, 182] on b "8.Growth" at bounding box center [405, 183] width 15 height 7
click at [406, 174] on b "7.Awareness" at bounding box center [402, 172] width 21 height 7
click at [407, 163] on b "6.Listening" at bounding box center [403, 162] width 19 height 7
click at [407, 140] on b "[DOMAIN_NAME]" at bounding box center [399, 141] width 29 height 7
click at [410, 151] on b "5.Presence" at bounding box center [404, 151] width 18 height 7
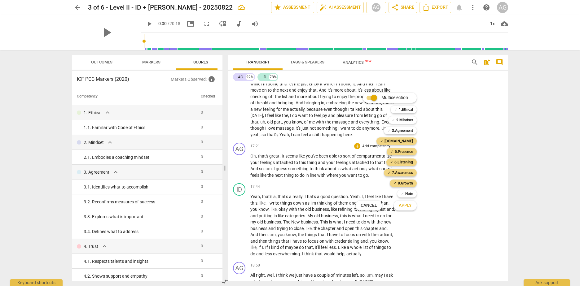
click at [406, 206] on span "Apply" at bounding box center [405, 206] width 13 height 6
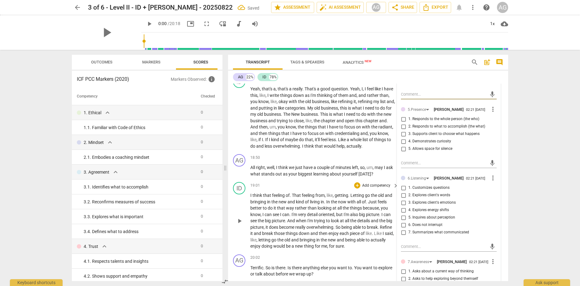
scroll to position [1797, 0]
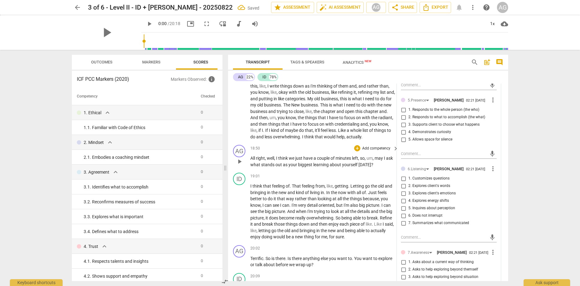
click at [384, 152] on p "Add competency" at bounding box center [376, 149] width 29 height 6
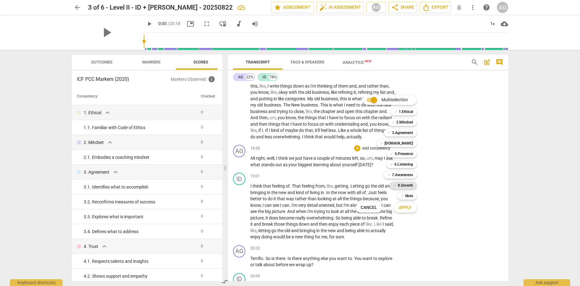
click at [404, 186] on b "8.Growth" at bounding box center [405, 185] width 15 height 7
click at [407, 208] on span "Apply" at bounding box center [405, 208] width 13 height 6
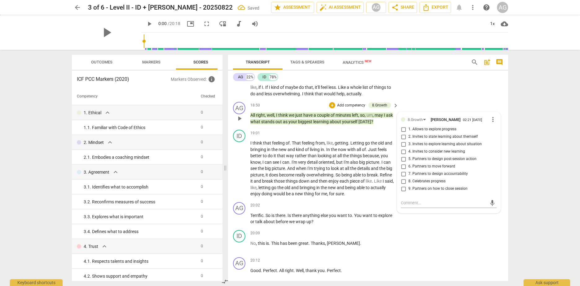
scroll to position [1859, 0]
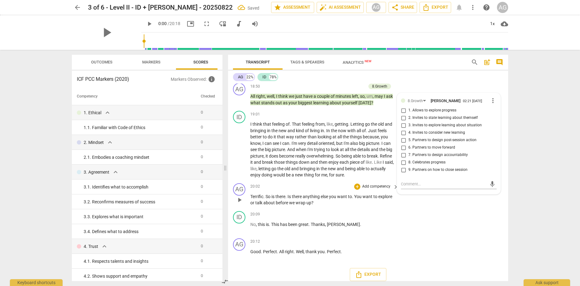
click at [383, 199] on span "explore" at bounding box center [385, 196] width 14 height 5
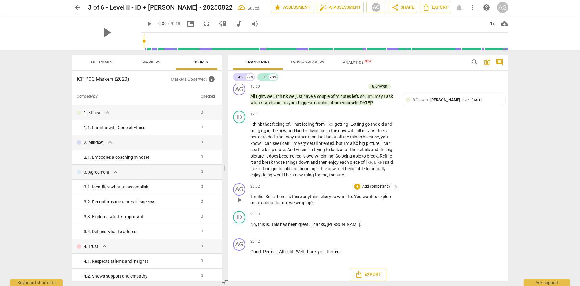
click at [382, 190] on p "Add competency" at bounding box center [376, 187] width 29 height 6
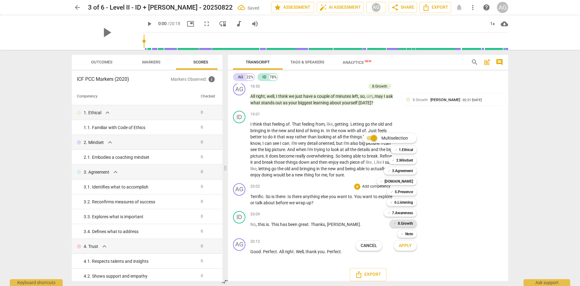
click at [411, 225] on b "8.Growth" at bounding box center [405, 223] width 15 height 7
click at [406, 246] on span "Apply" at bounding box center [405, 246] width 13 height 6
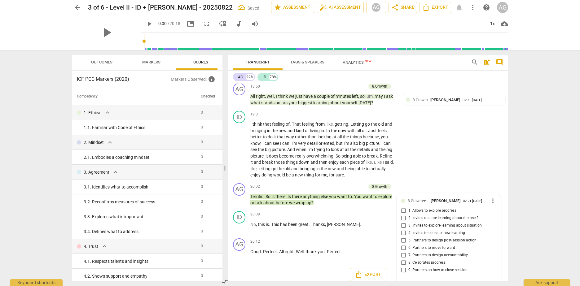
scroll to position [1878, 0]
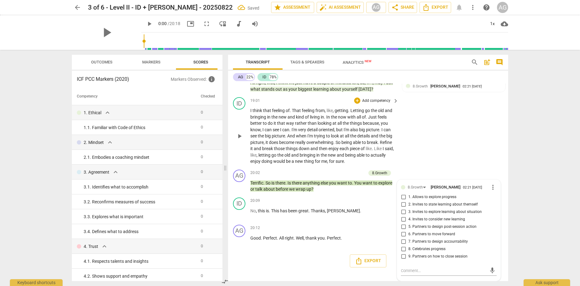
click at [479, 149] on div "ID play_arrow pause 19:01 + Add competency keyboard_arrow_right I think that fe…" at bounding box center [368, 131] width 280 height 73
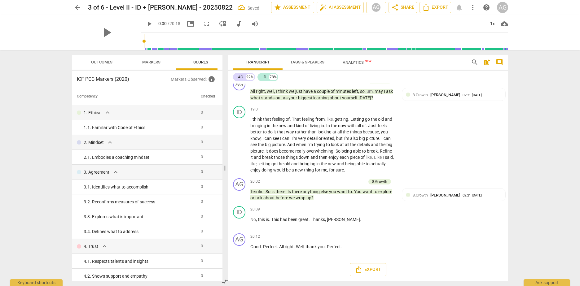
scroll to position [1714, 0]
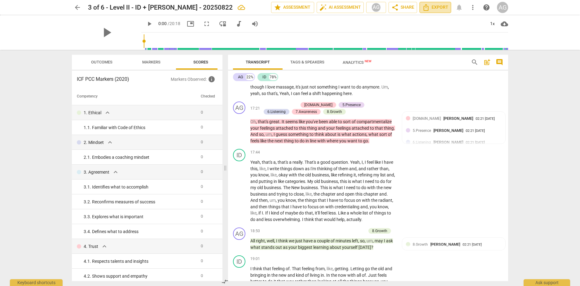
click at [445, 10] on span "Export" at bounding box center [435, 7] width 26 height 7
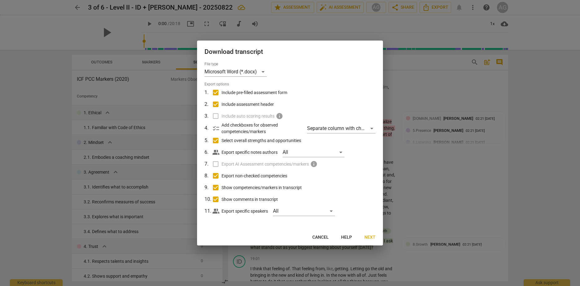
click at [370, 238] on span "Next" at bounding box center [369, 238] width 11 height 6
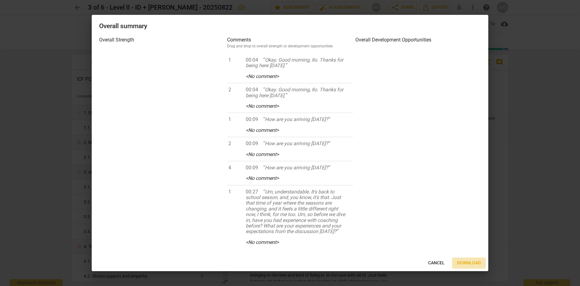
click at [474, 262] on span "Download" at bounding box center [469, 263] width 24 height 6
